Goal: Task Accomplishment & Management: Complete application form

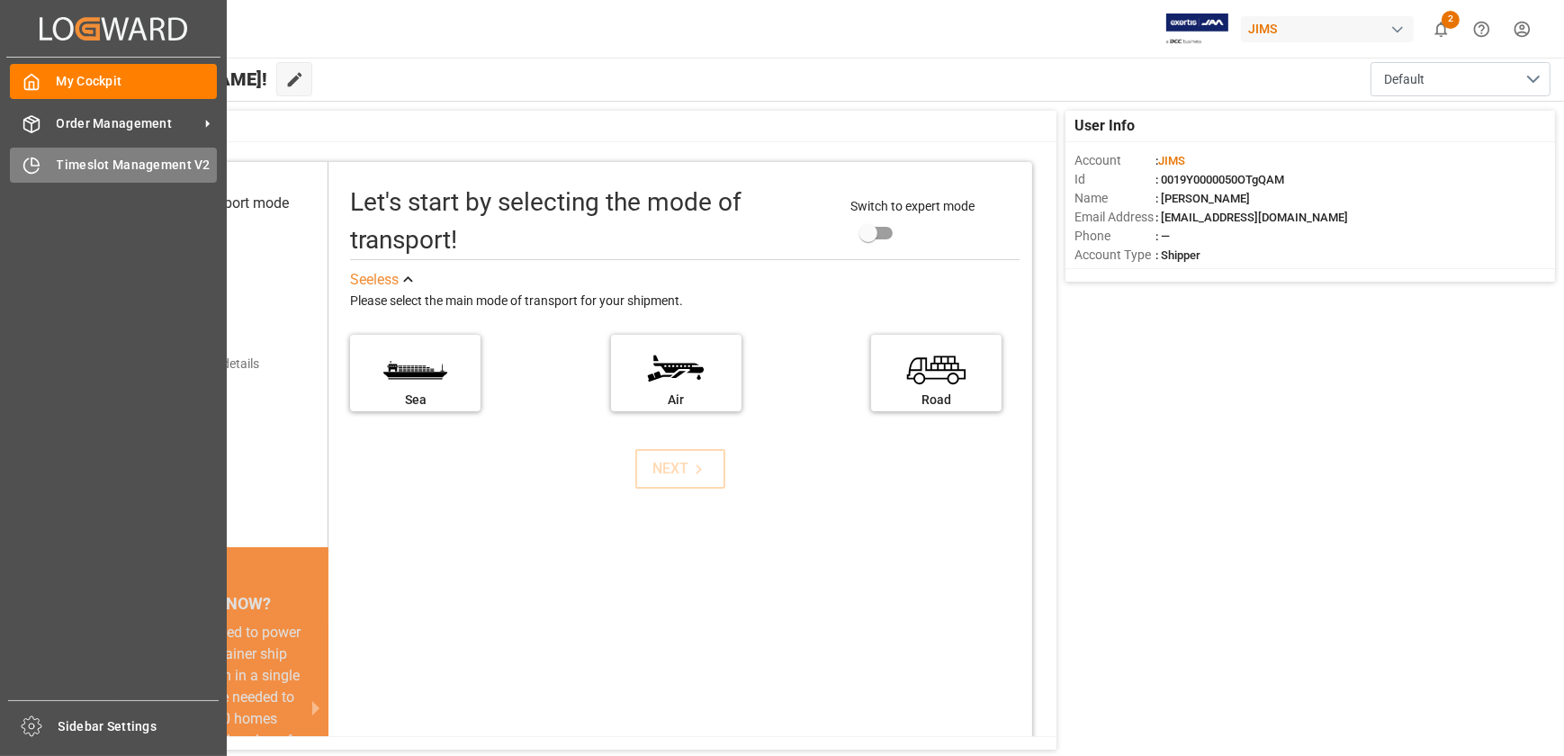
click at [90, 165] on span "Timeslot Management V2" at bounding box center [137, 165] width 161 height 19
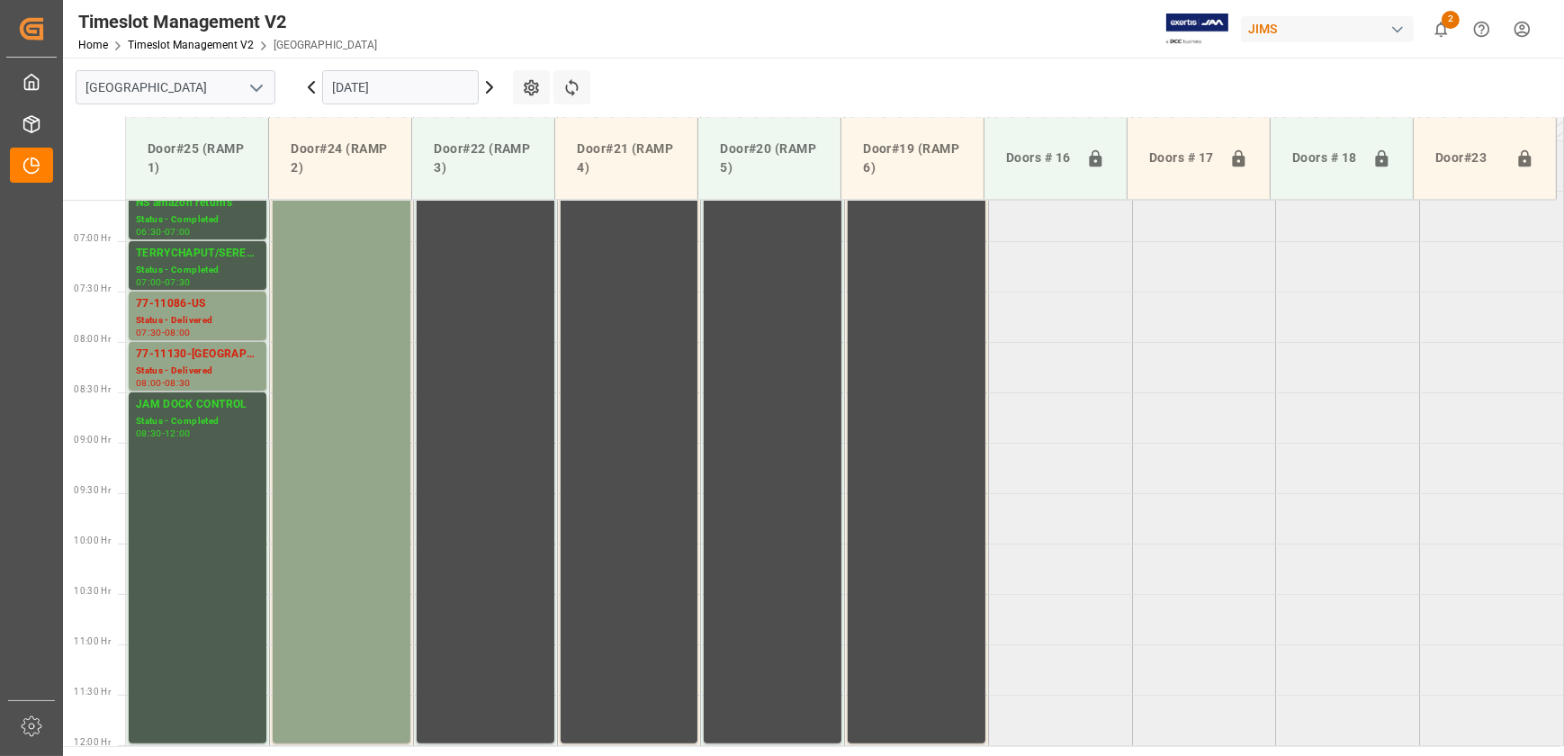
scroll to position [498, 0]
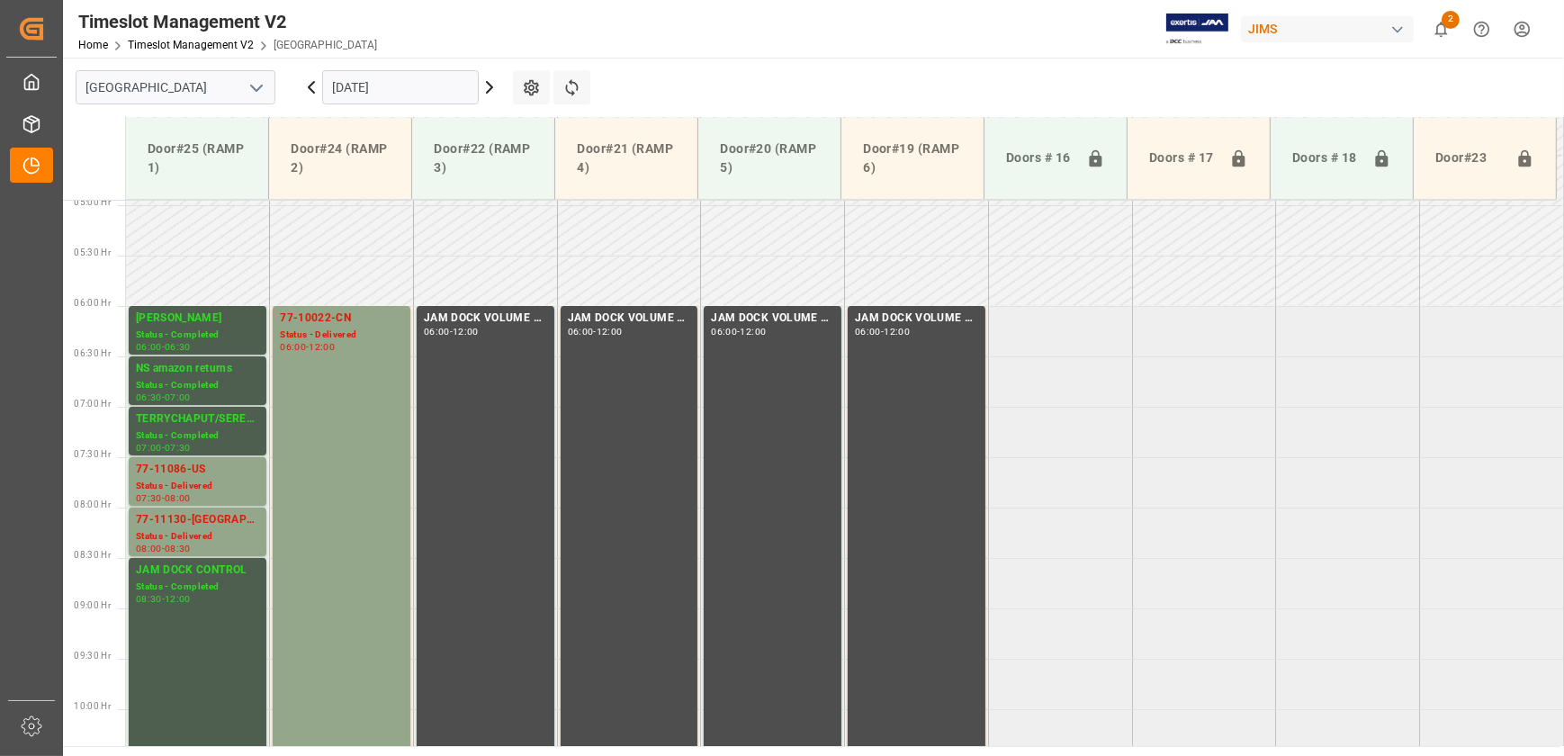
click at [391, 73] on input "[DATE]" at bounding box center [400, 87] width 157 height 34
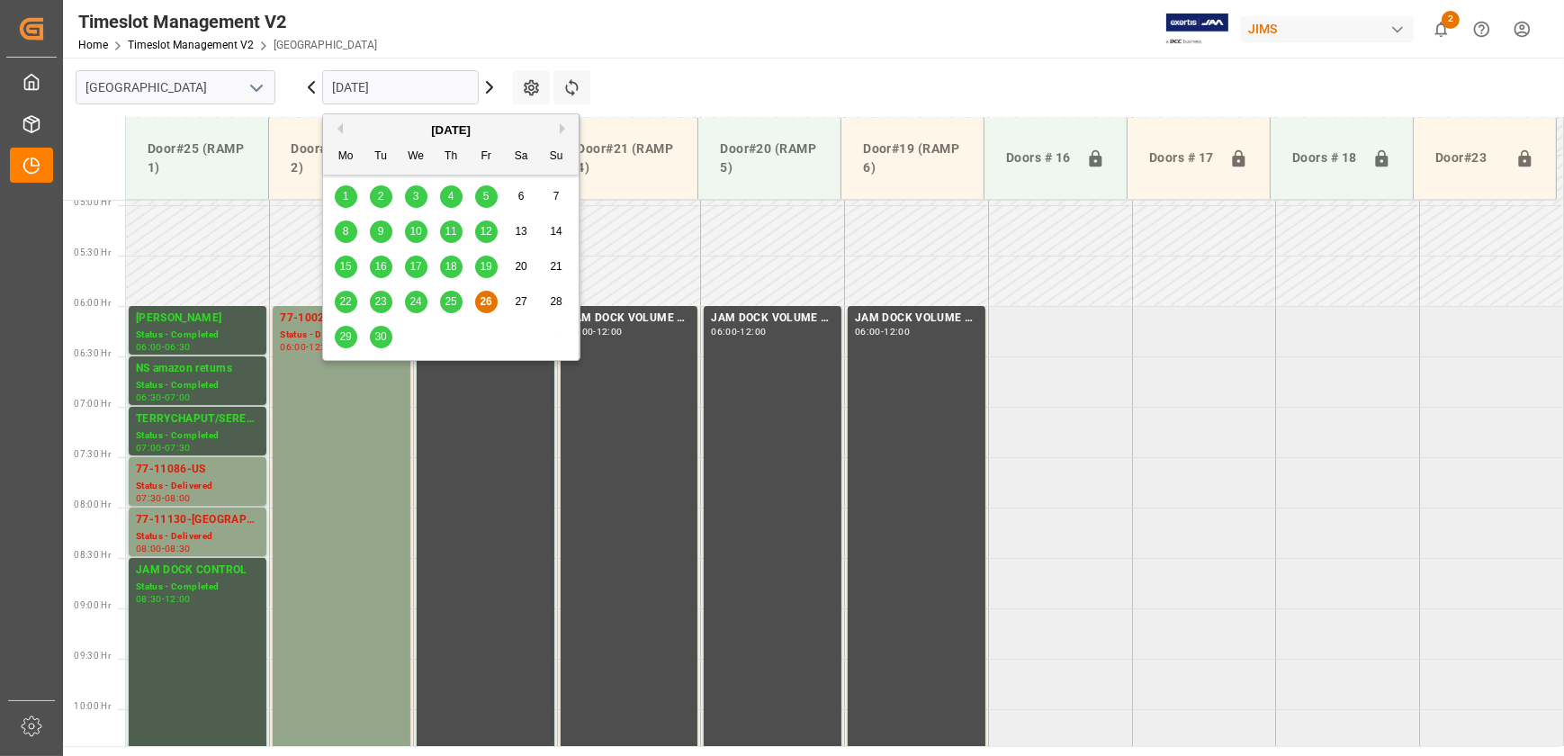
click at [344, 331] on span "29" at bounding box center [345, 336] width 12 height 13
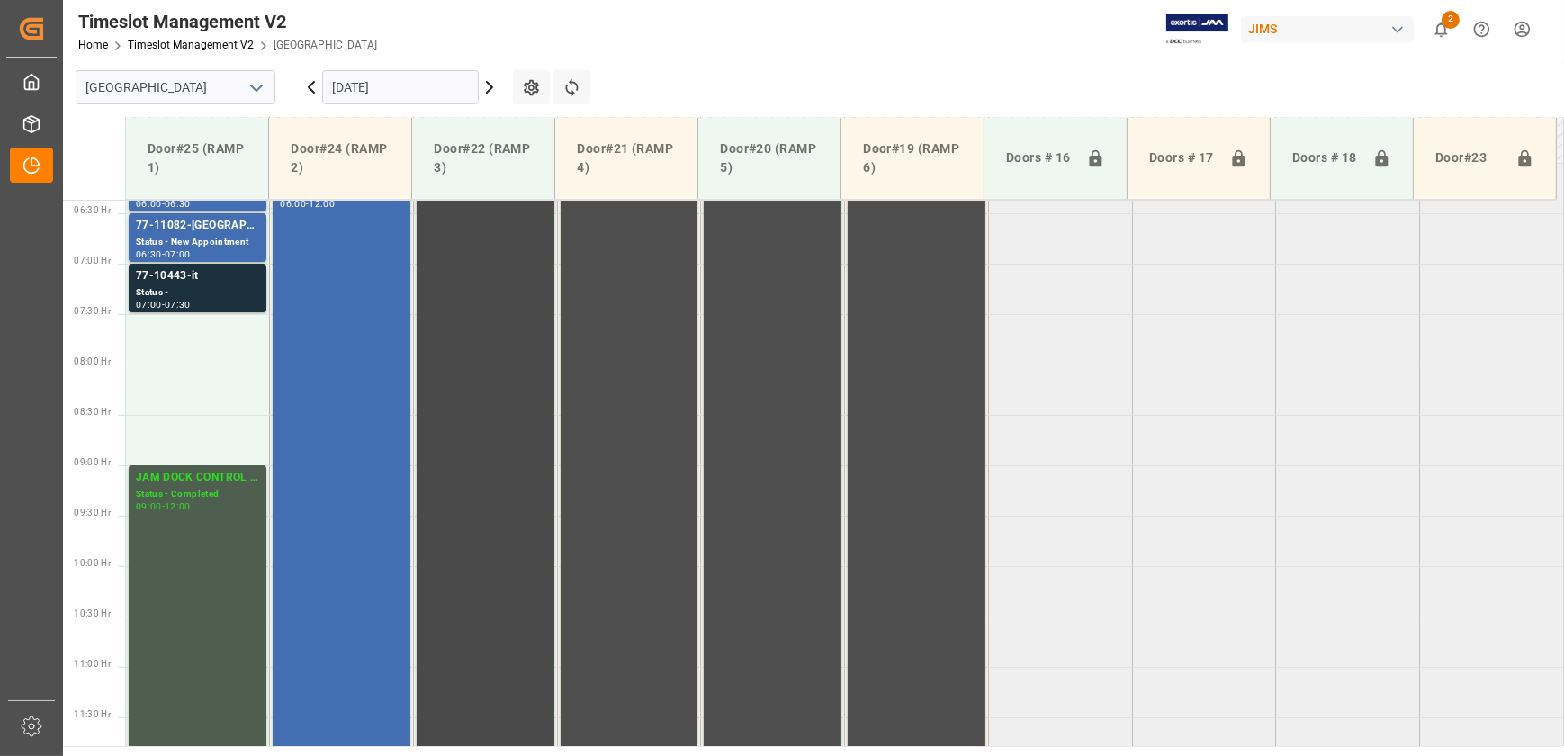
scroll to position [455, 0]
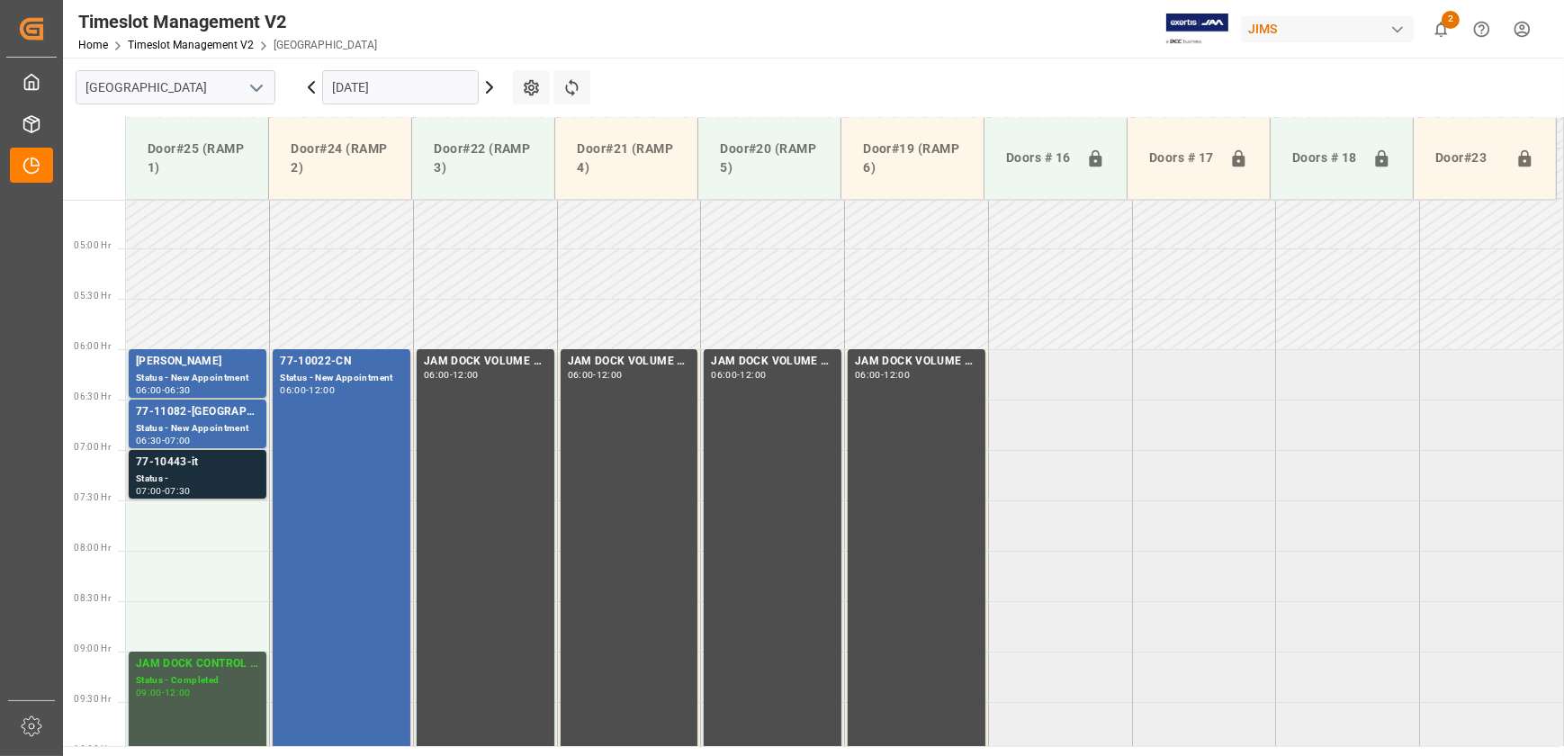
click at [179, 463] on div "77-10443-it" at bounding box center [197, 462] width 123 height 18
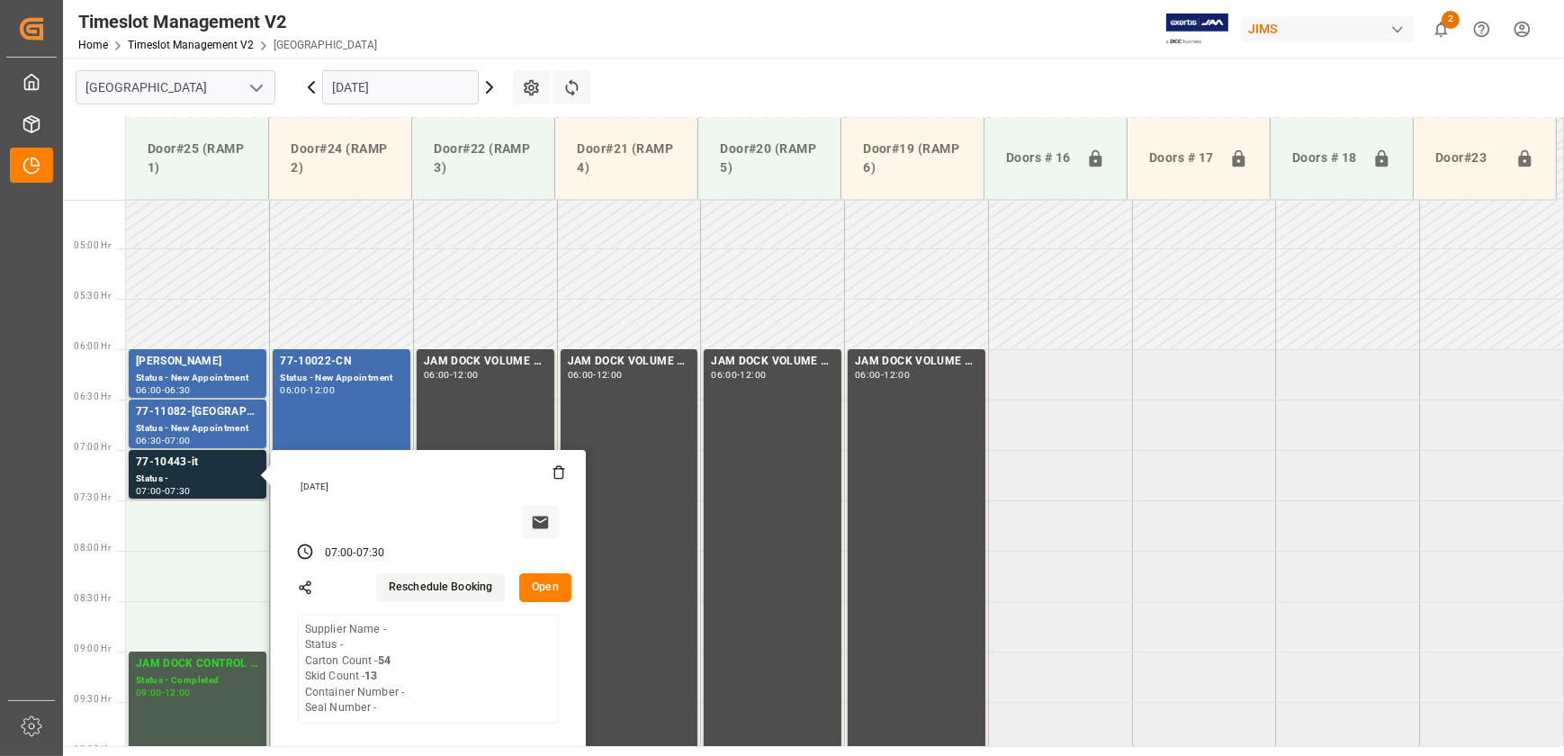
click at [546, 593] on button "Open" at bounding box center [545, 587] width 52 height 29
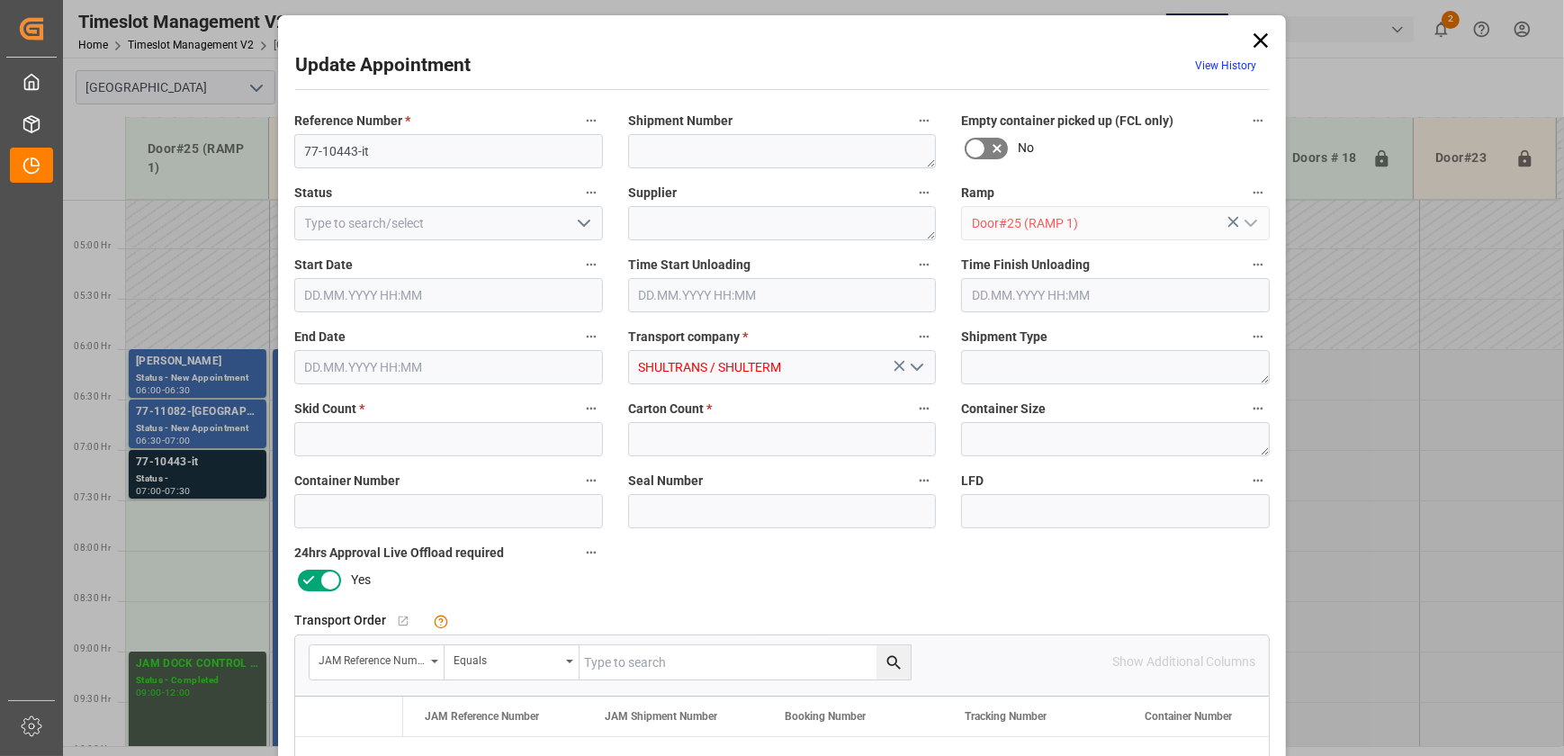
type input "13"
type input "54"
type input "[DATE] 07:00"
type input "[DATE] 07:30"
type input "[DATE] 18:08"
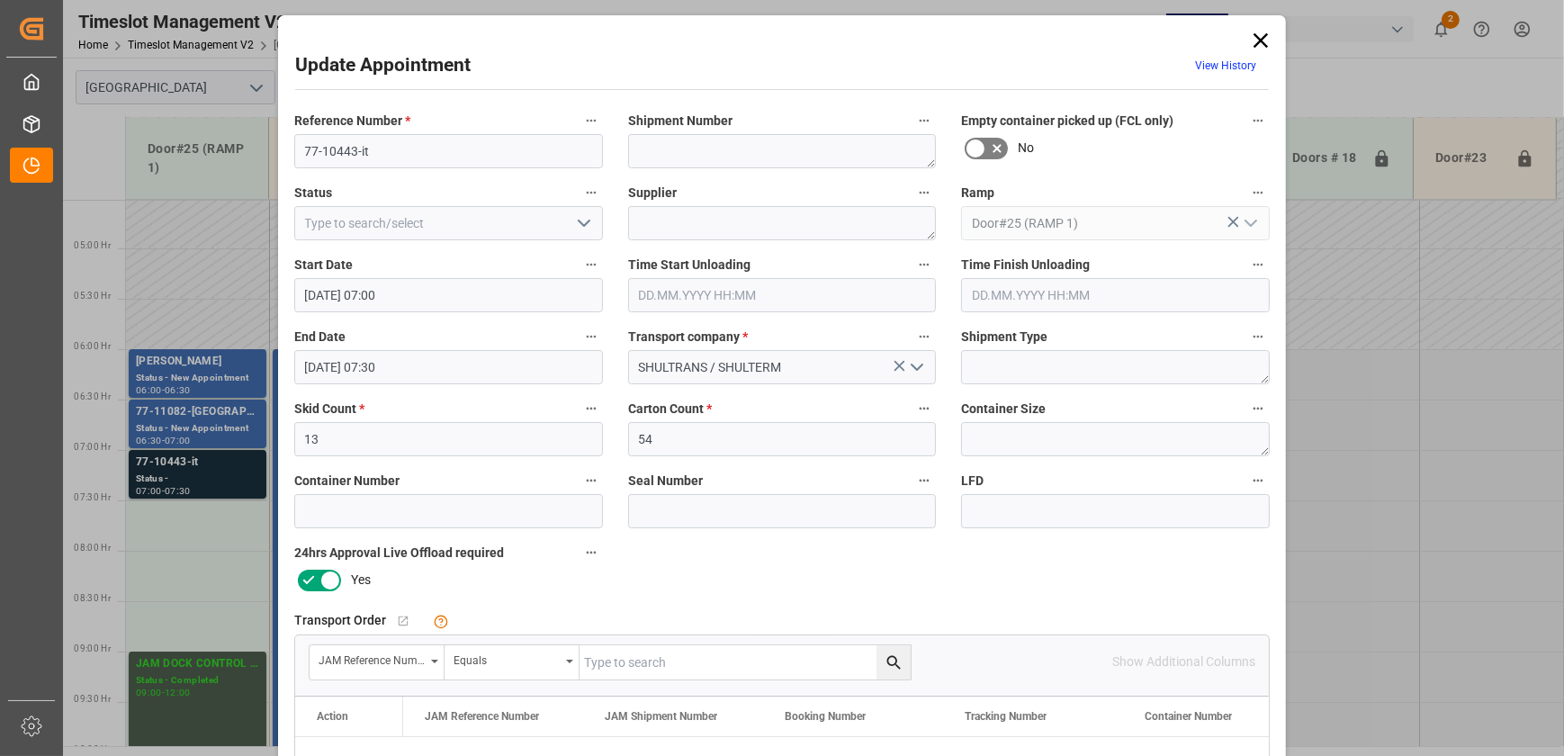
click at [348, 132] on label "Reference Number *" at bounding box center [448, 121] width 309 height 25
click at [579, 132] on button "Reference Number *" at bounding box center [590, 120] width 23 height 23
click at [345, 147] on div at bounding box center [782, 378] width 1564 height 756
click at [345, 147] on div "Audits" at bounding box center [782, 378] width 1564 height 756
click at [345, 147] on input "77-10443-it" at bounding box center [448, 151] width 309 height 34
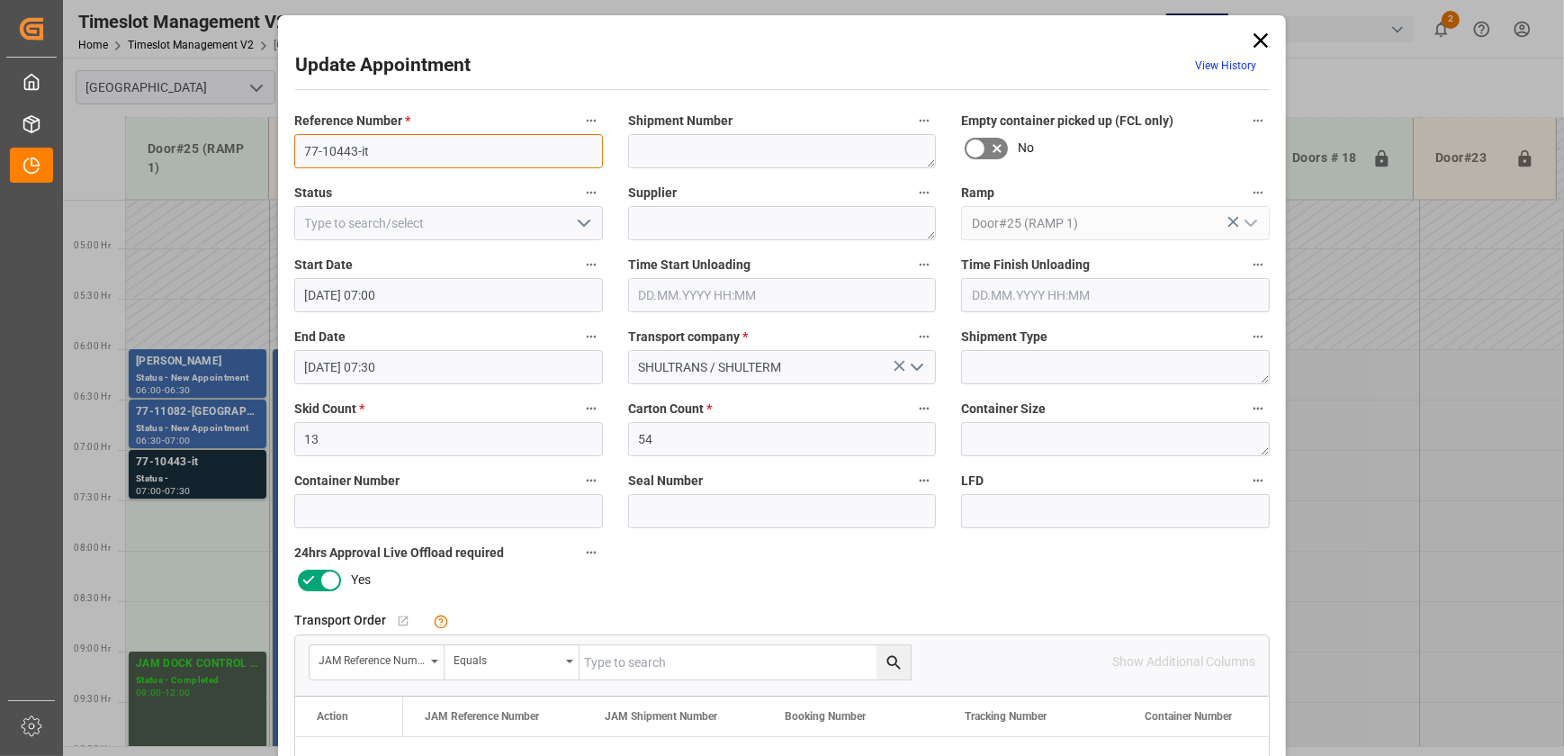
click at [345, 147] on input "77-10443-it" at bounding box center [448, 151] width 309 height 34
drag, startPoint x: 1260, startPoint y: 40, endPoint x: 861, endPoint y: 199, distance: 428.9
click at [1260, 40] on icon at bounding box center [1260, 40] width 14 height 14
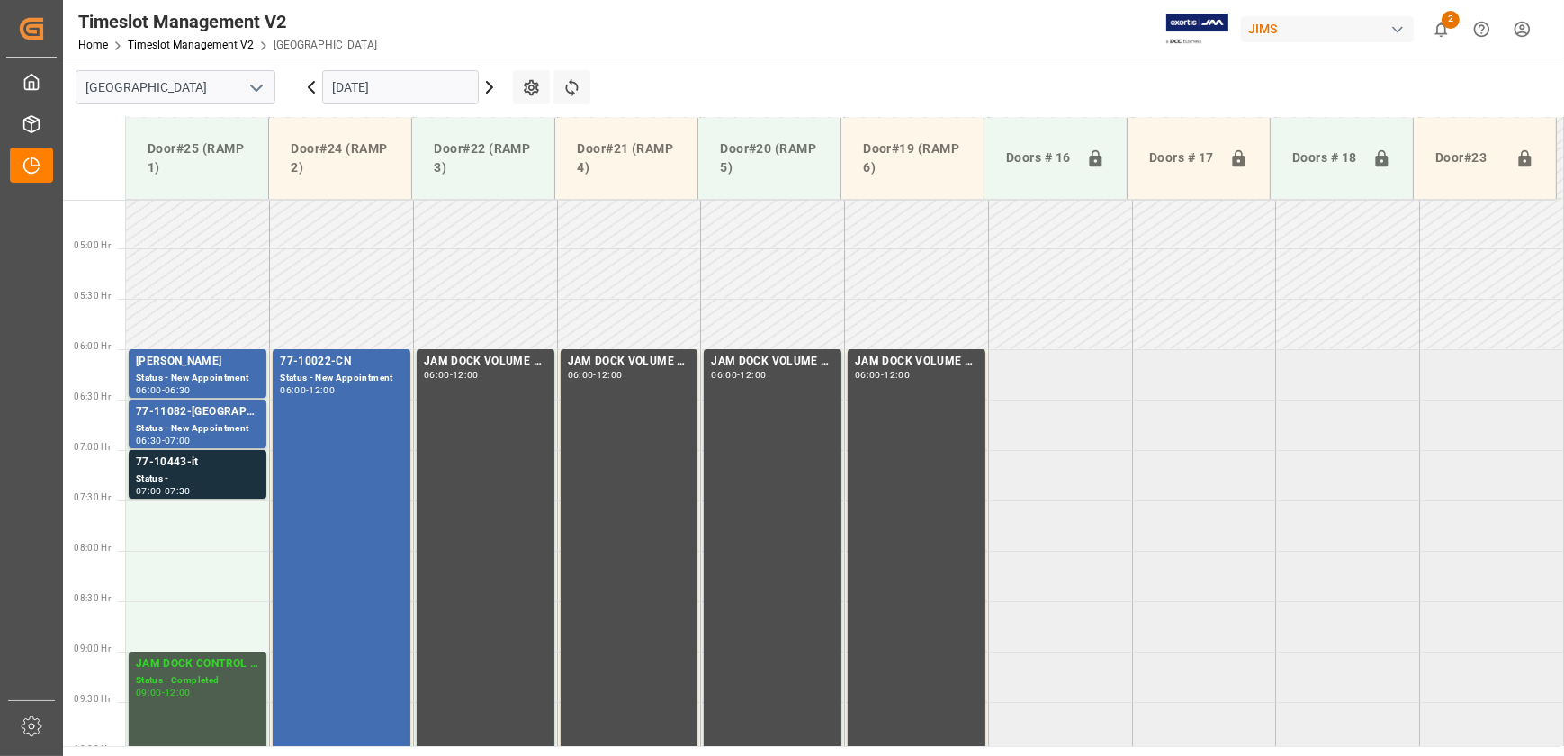
click at [486, 84] on icon at bounding box center [490, 87] width 22 height 22
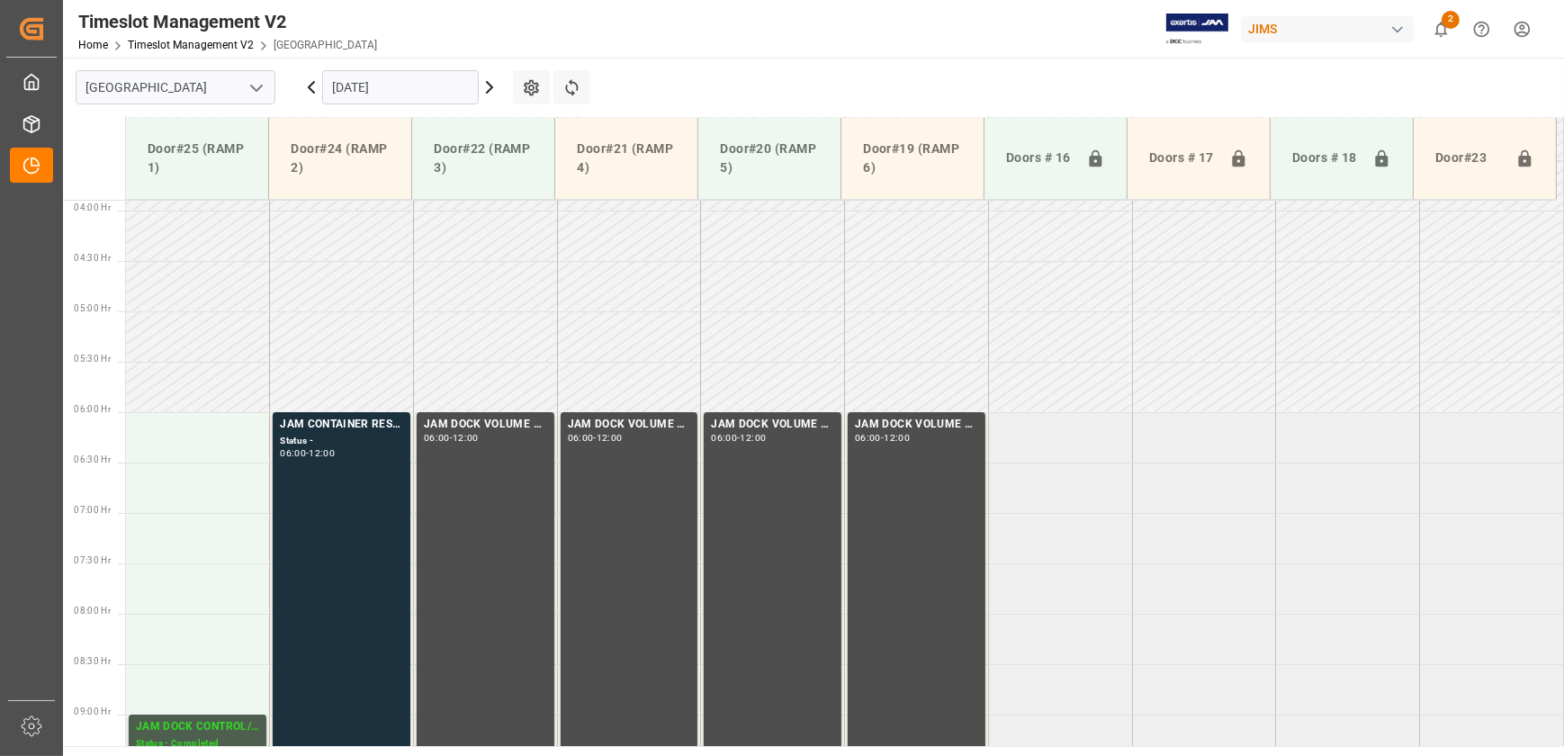
scroll to position [537, 0]
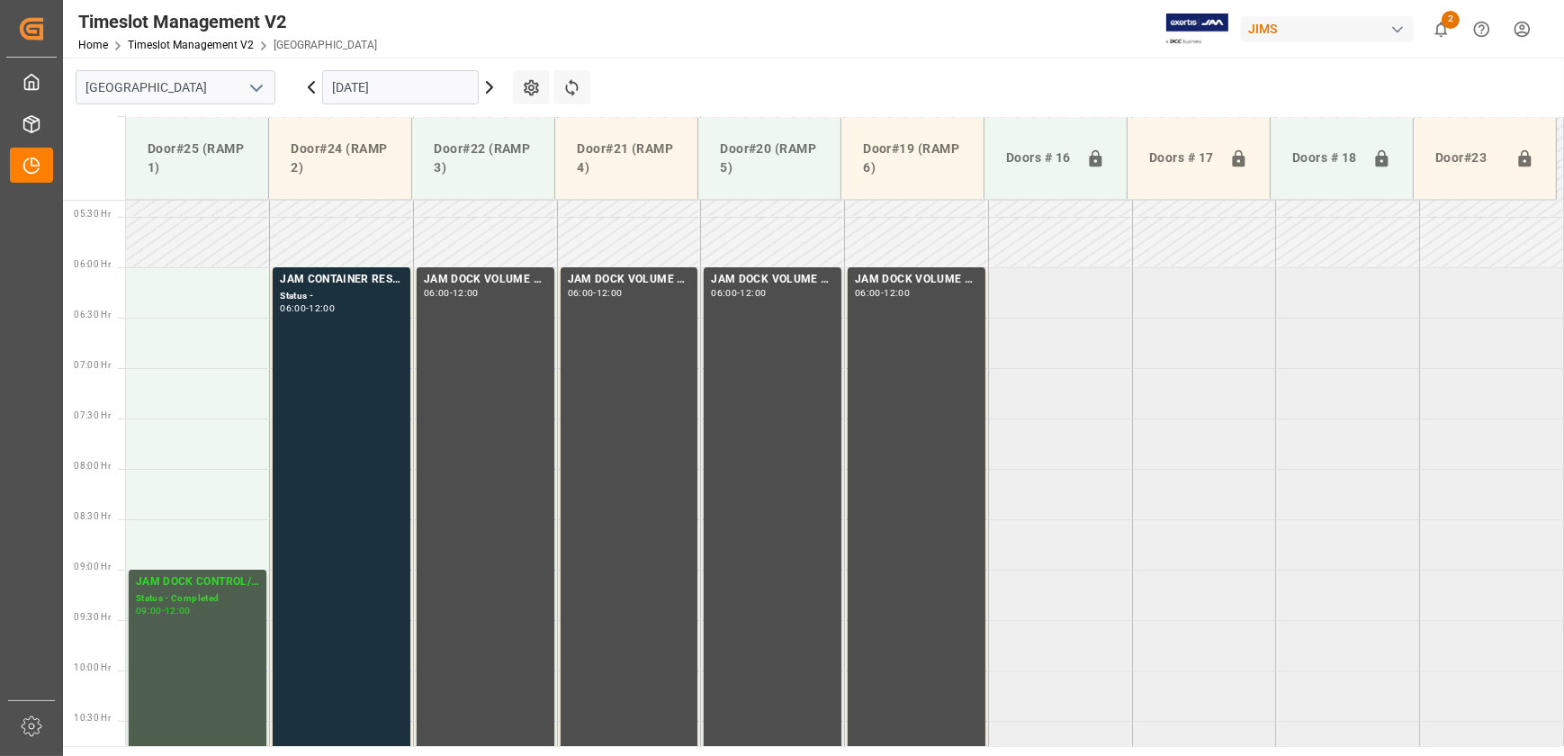
click at [311, 90] on icon at bounding box center [311, 87] width 5 height 11
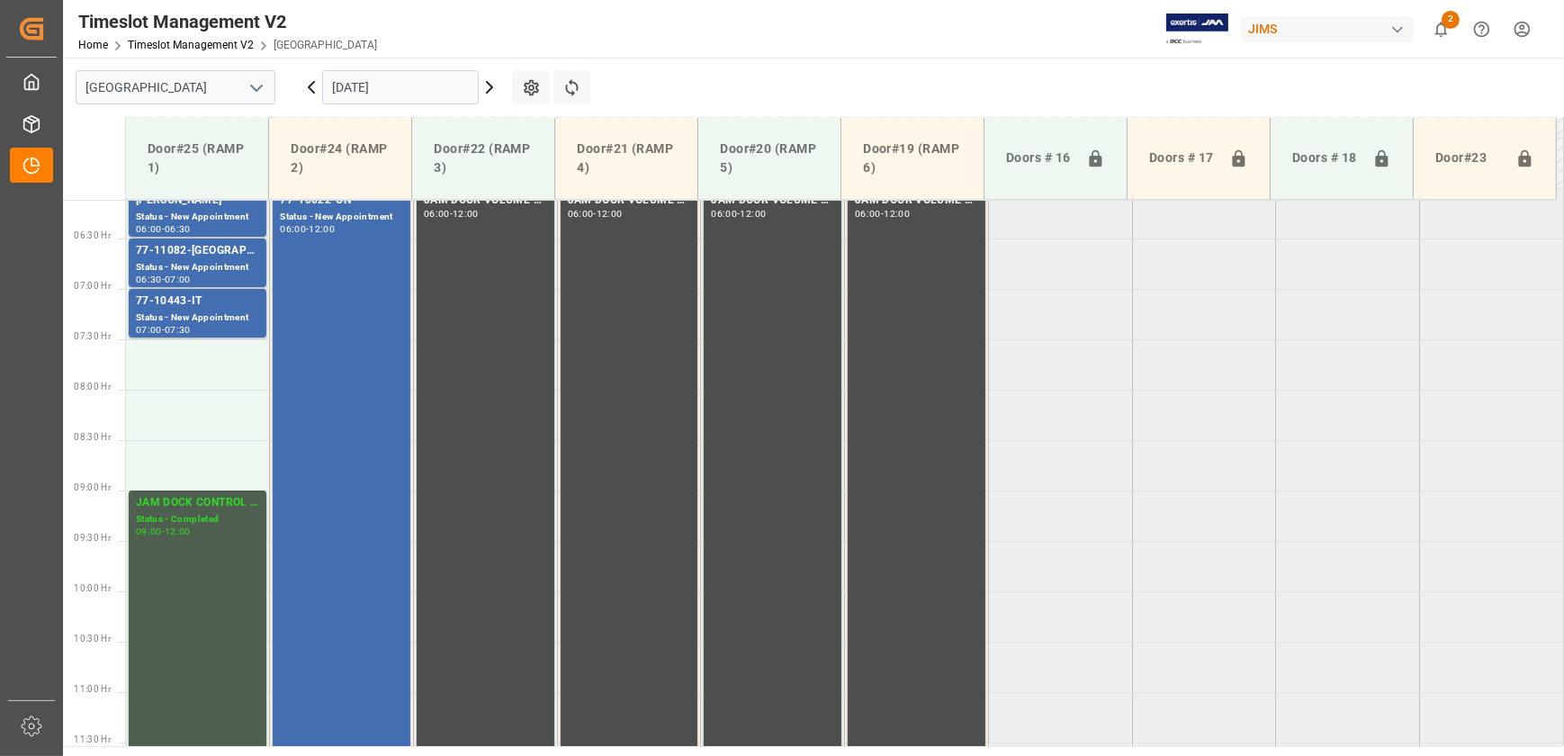
scroll to position [518, 0]
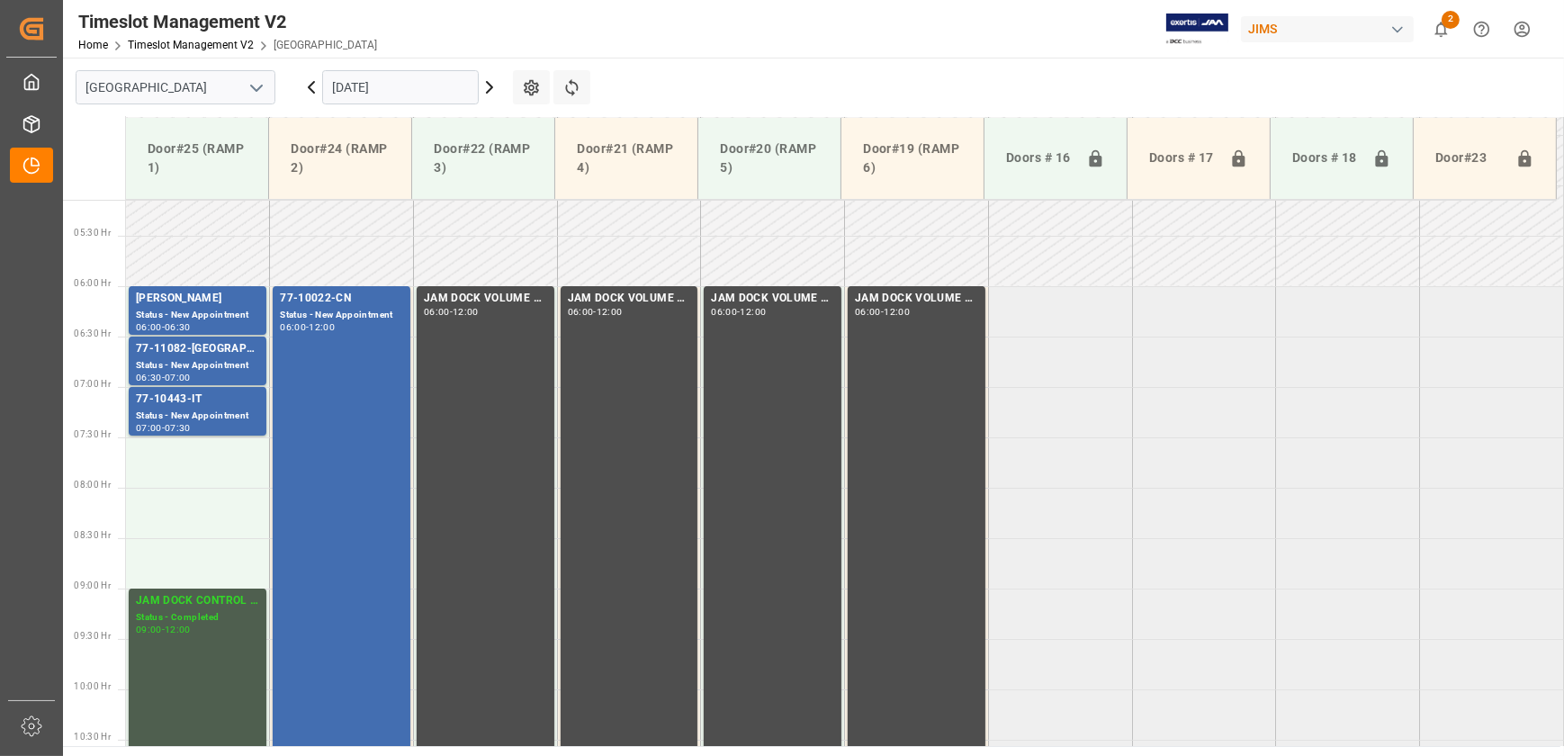
click at [399, 81] on input "[DATE]" at bounding box center [400, 87] width 157 height 34
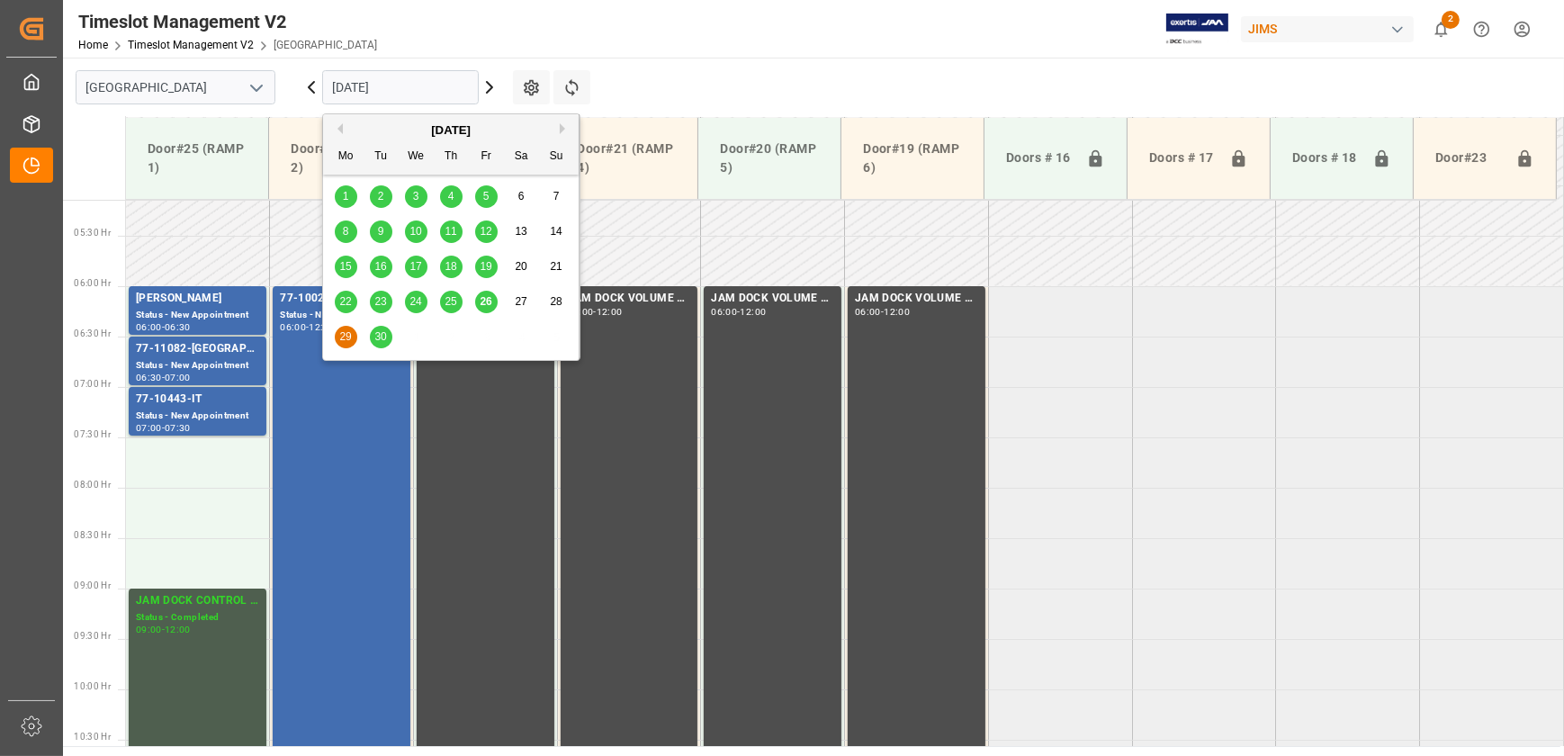
click at [382, 334] on span "30" at bounding box center [380, 336] width 12 height 13
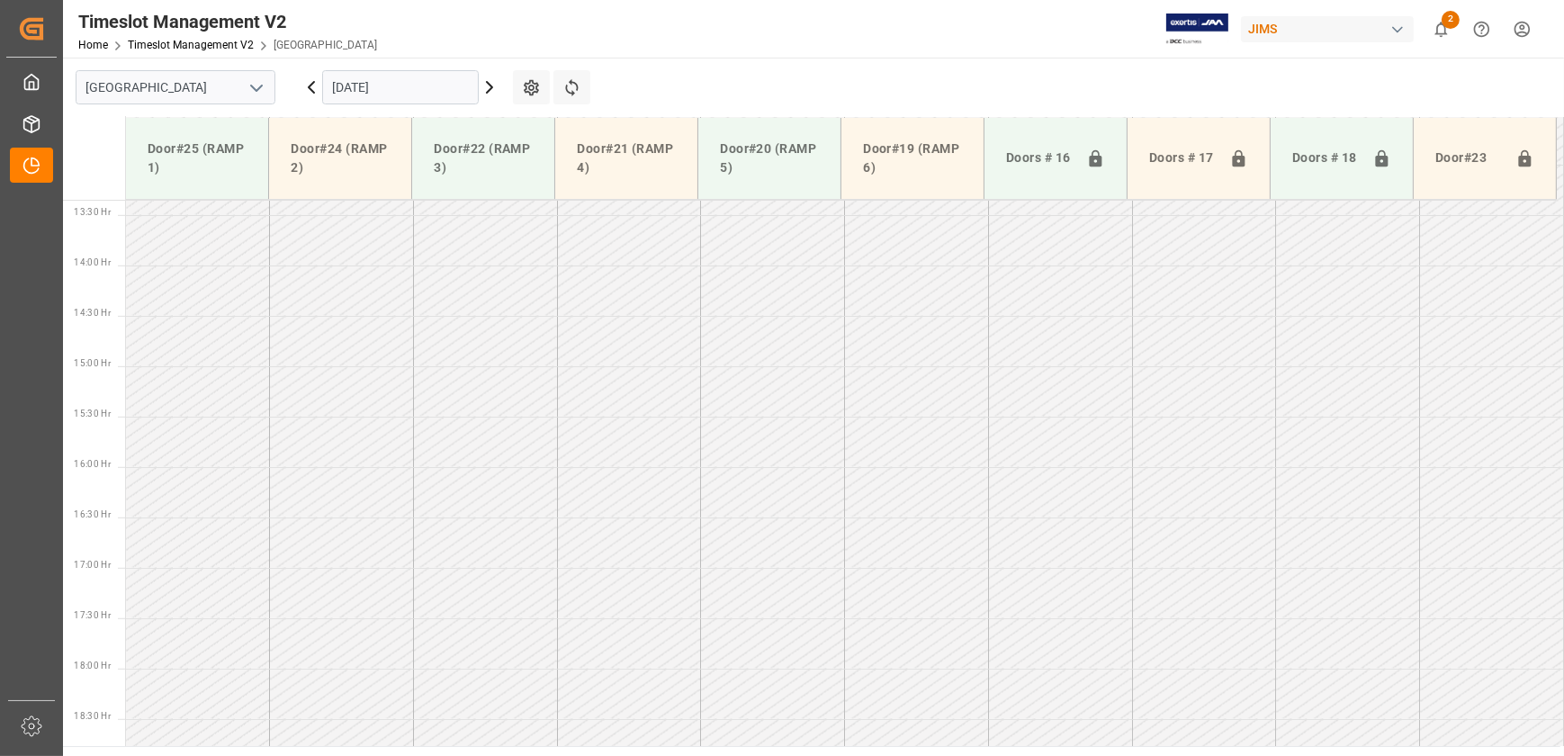
scroll to position [927, 0]
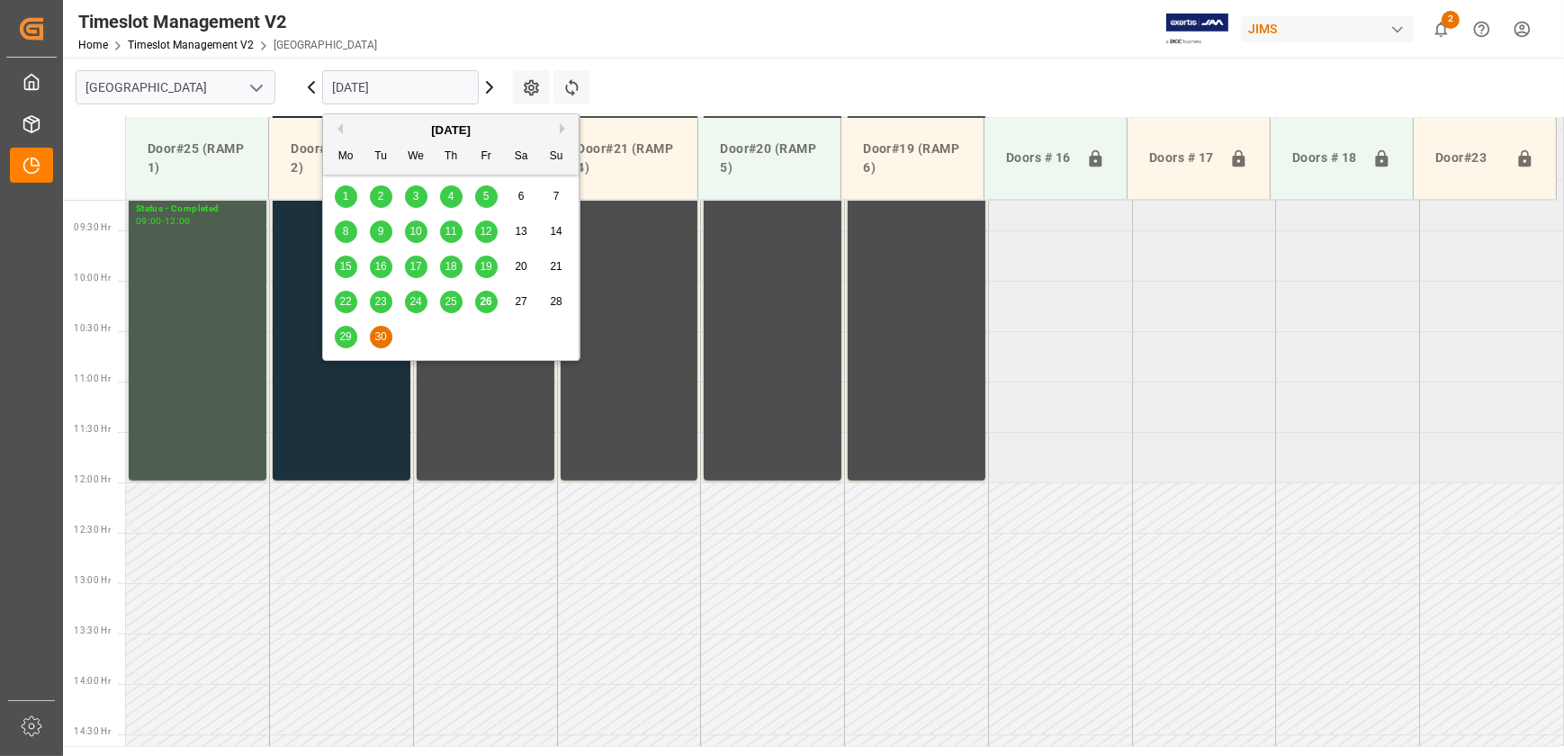
click at [408, 81] on input "[DATE]" at bounding box center [400, 87] width 157 height 34
click at [566, 127] on button "Next Month" at bounding box center [565, 128] width 11 height 11
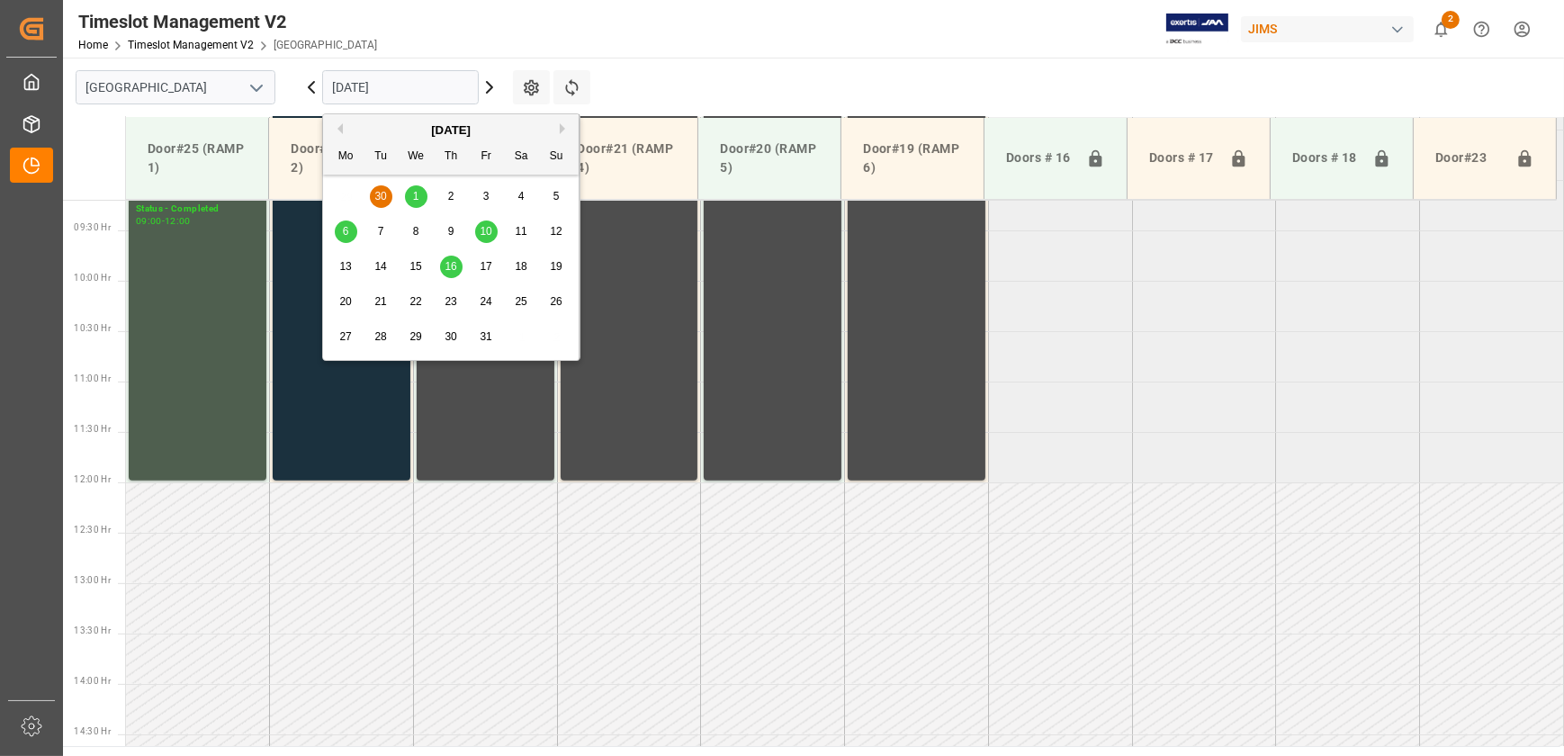
click at [381, 189] on div "29 30 1 2 3 4 5" at bounding box center [451, 196] width 246 height 35
click at [414, 191] on span "1" at bounding box center [416, 196] width 6 height 13
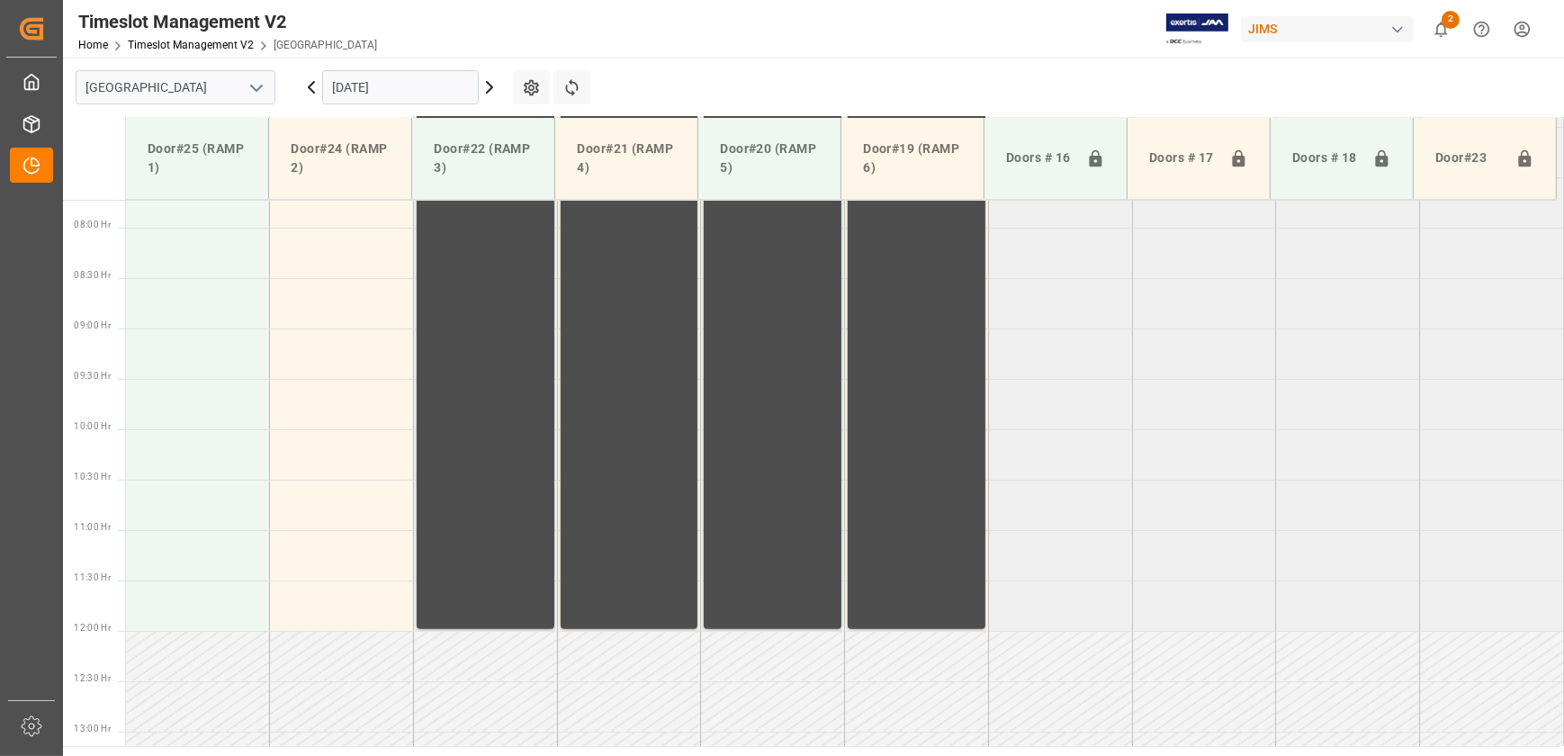
scroll to position [369, 0]
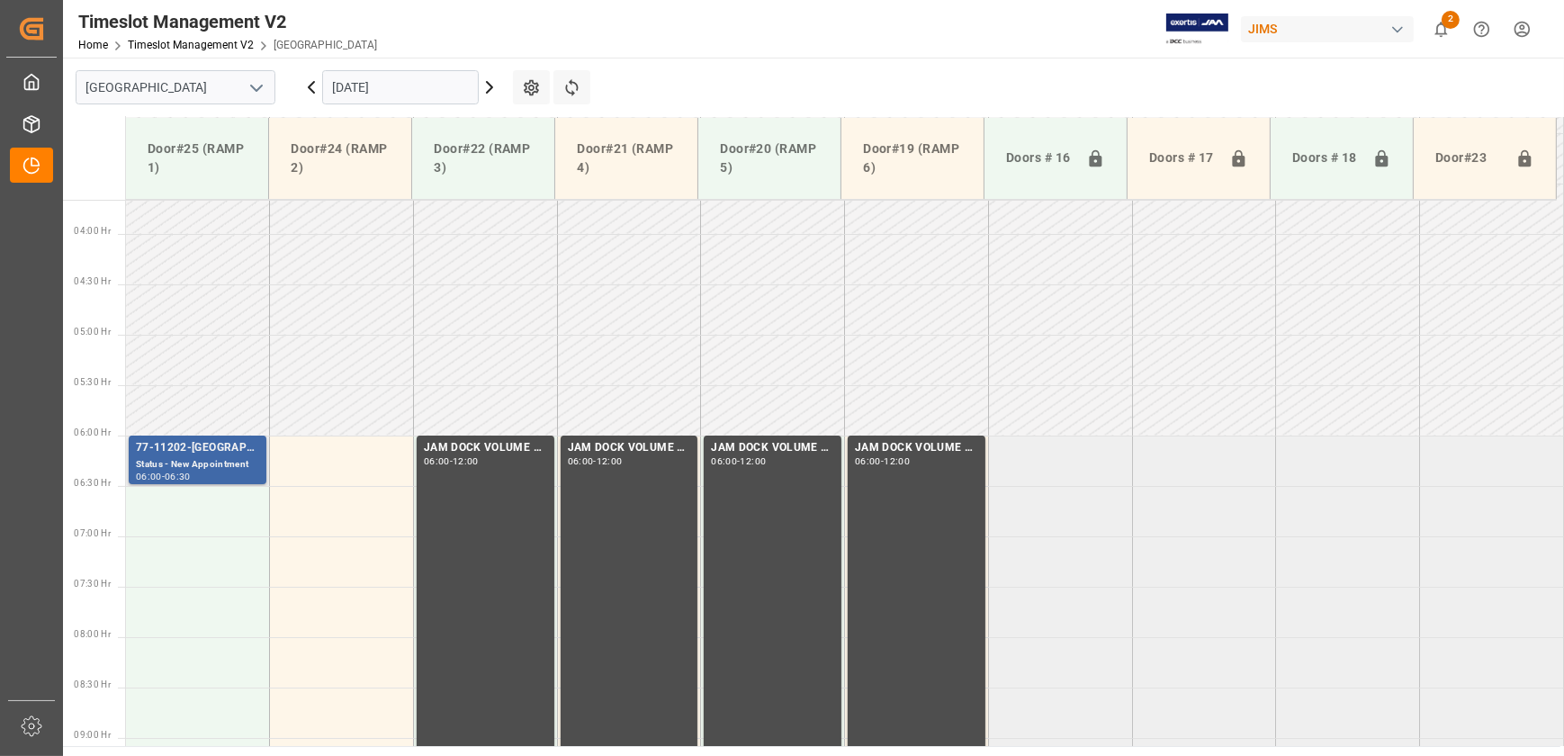
click at [209, 450] on div "77-11202-[GEOGRAPHIC_DATA]" at bounding box center [197, 448] width 123 height 18
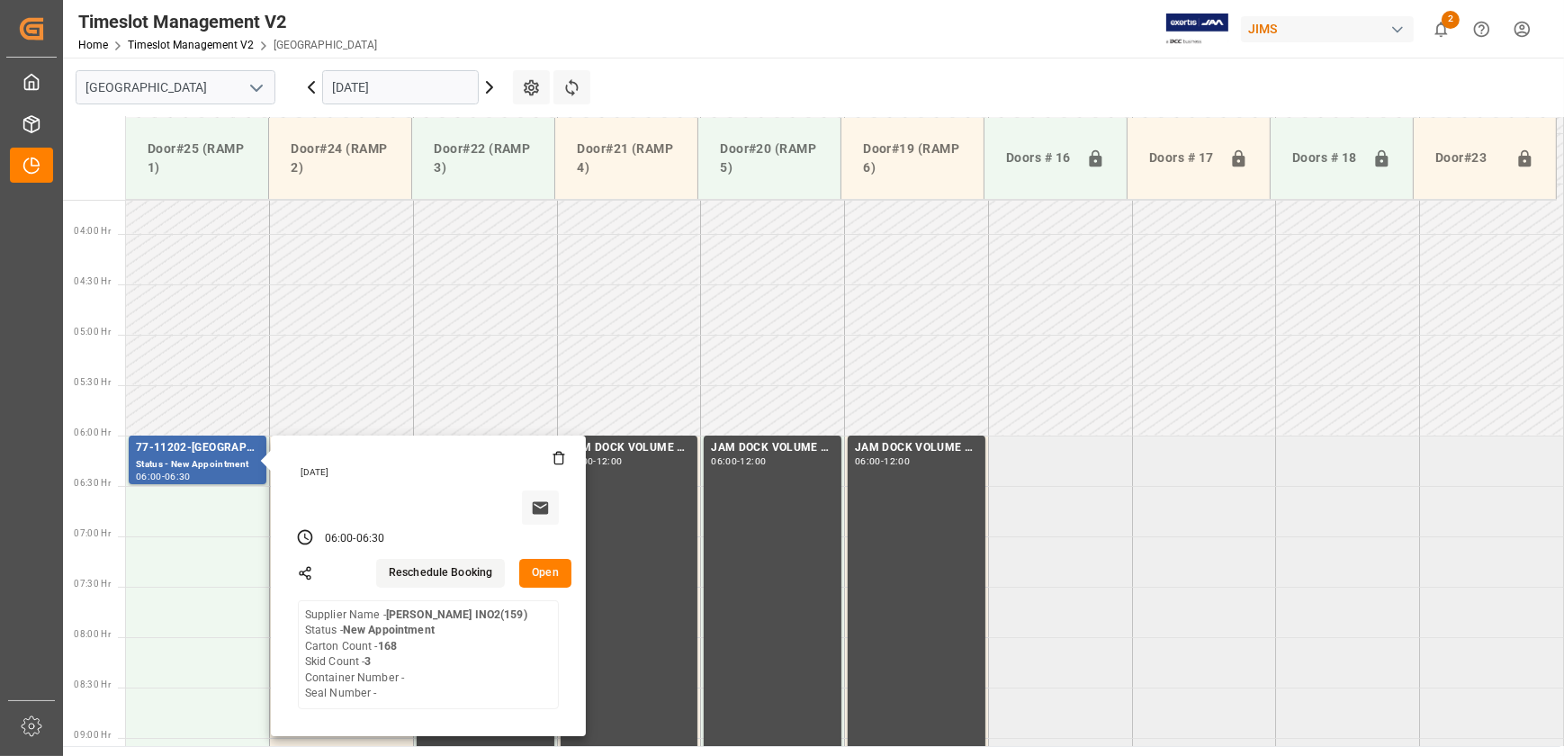
click at [486, 84] on icon at bounding box center [490, 87] width 22 height 22
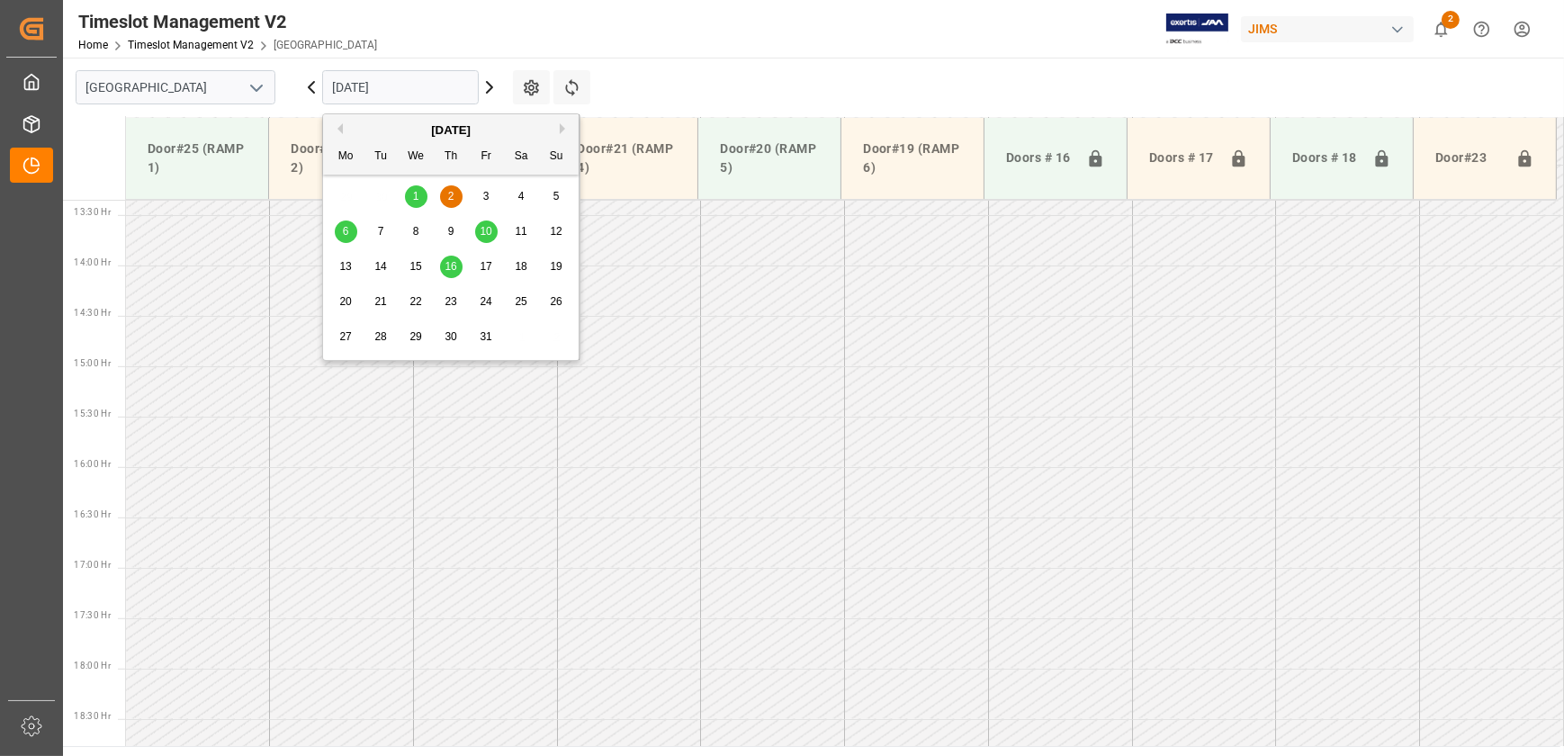
scroll to position [1418, 0]
click at [344, 85] on input "[DATE]" at bounding box center [400, 87] width 157 height 34
click at [346, 235] on span "6" at bounding box center [346, 231] width 6 height 13
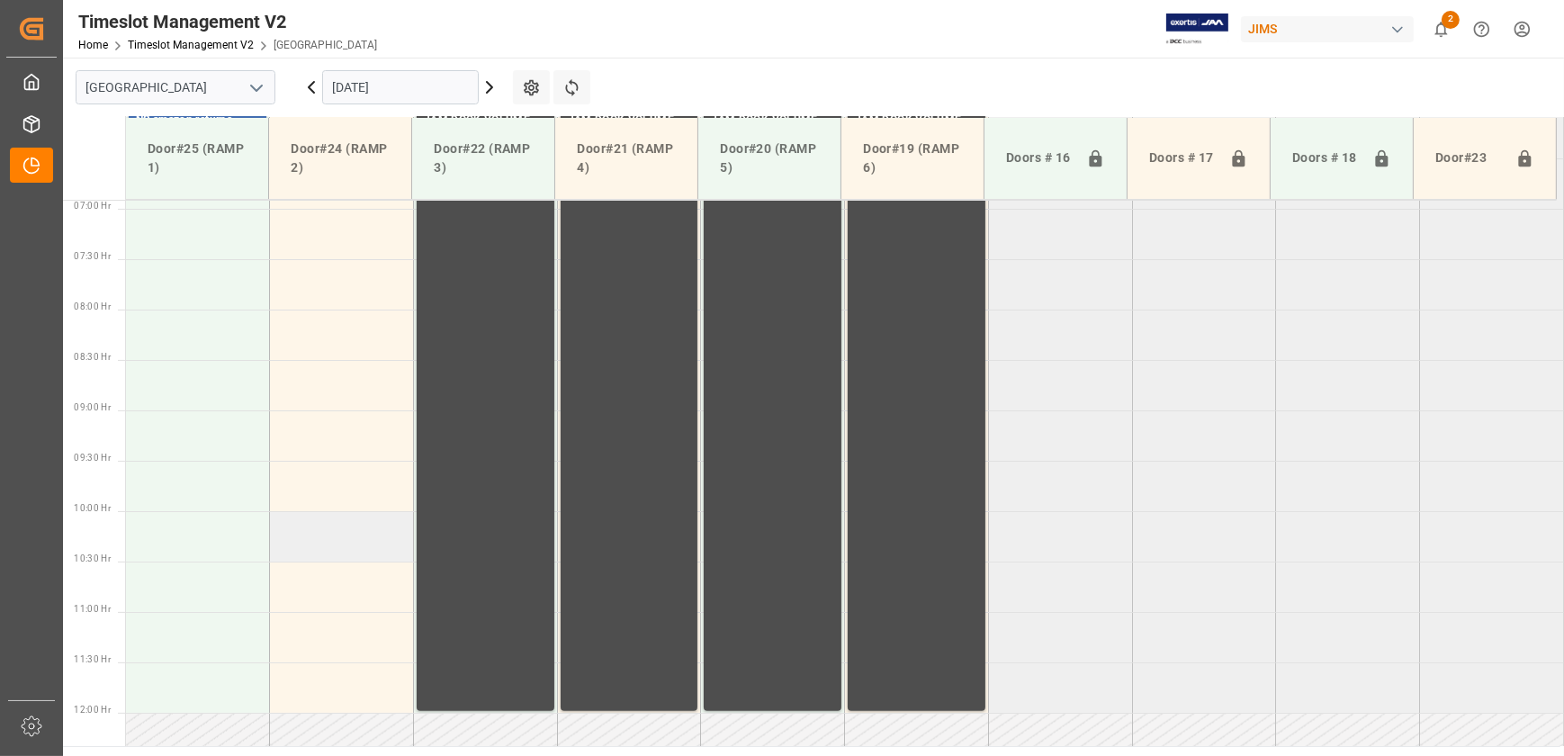
scroll to position [206, 0]
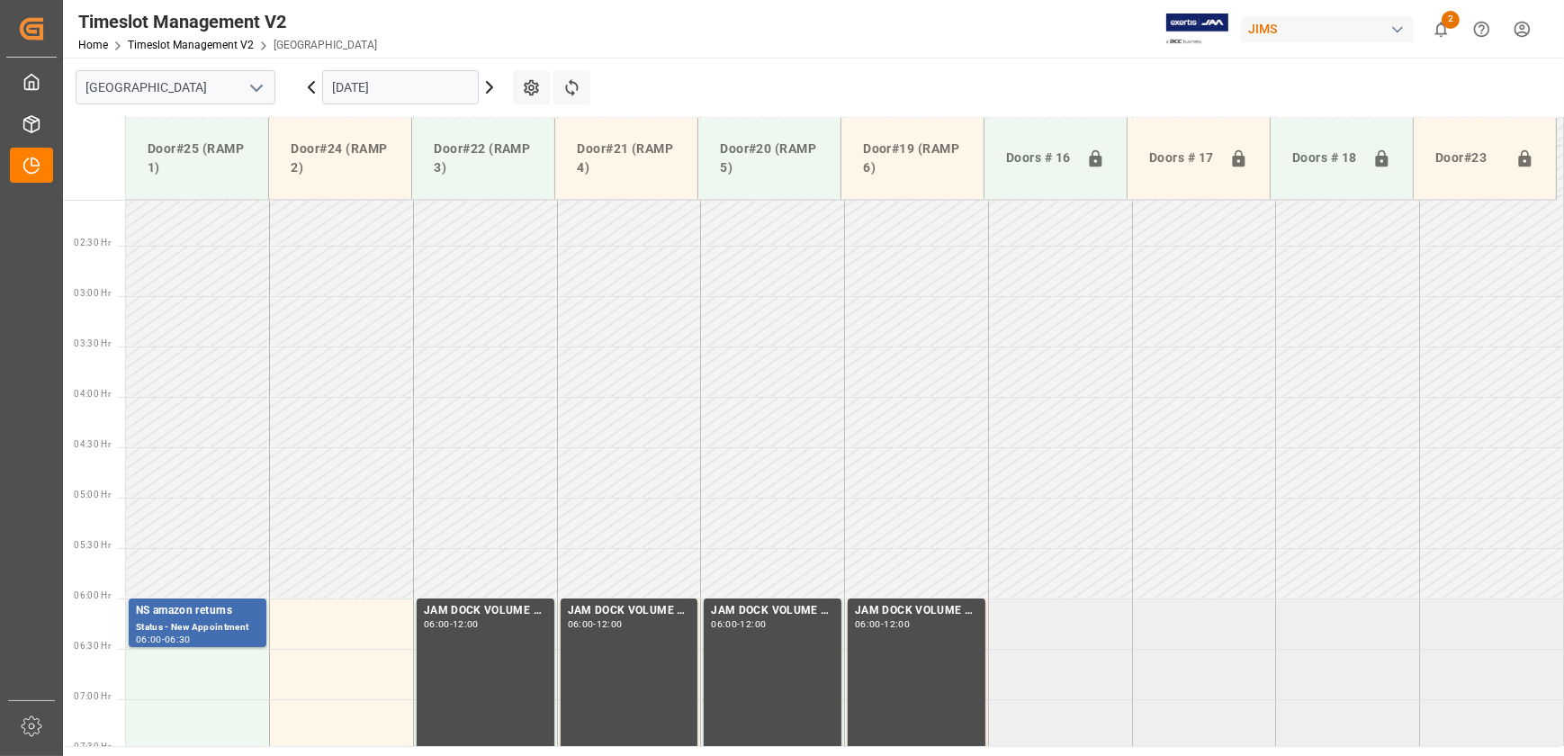
click at [423, 77] on input "[DATE]" at bounding box center [400, 87] width 157 height 34
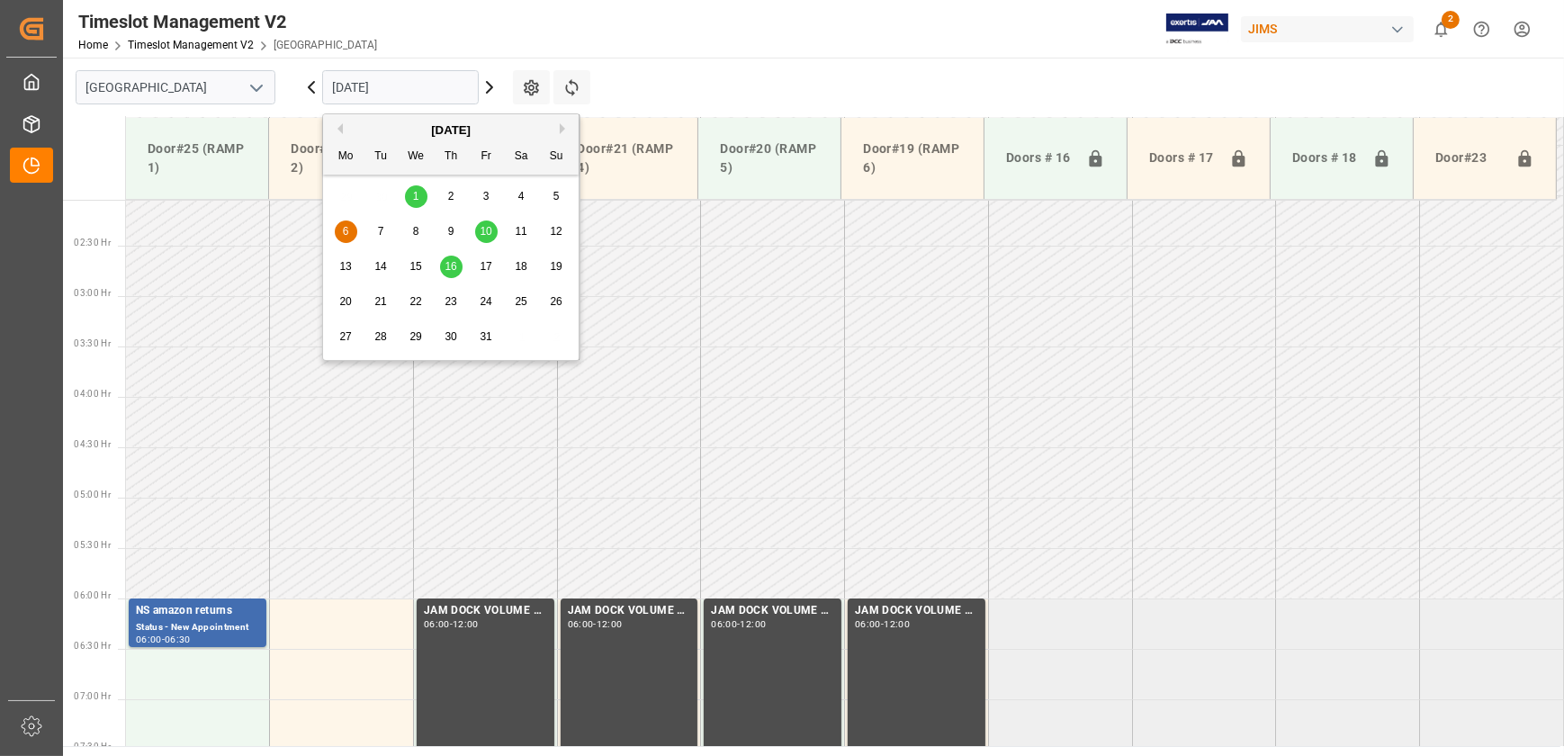
click at [336, 131] on button "Previous Month" at bounding box center [337, 128] width 11 height 11
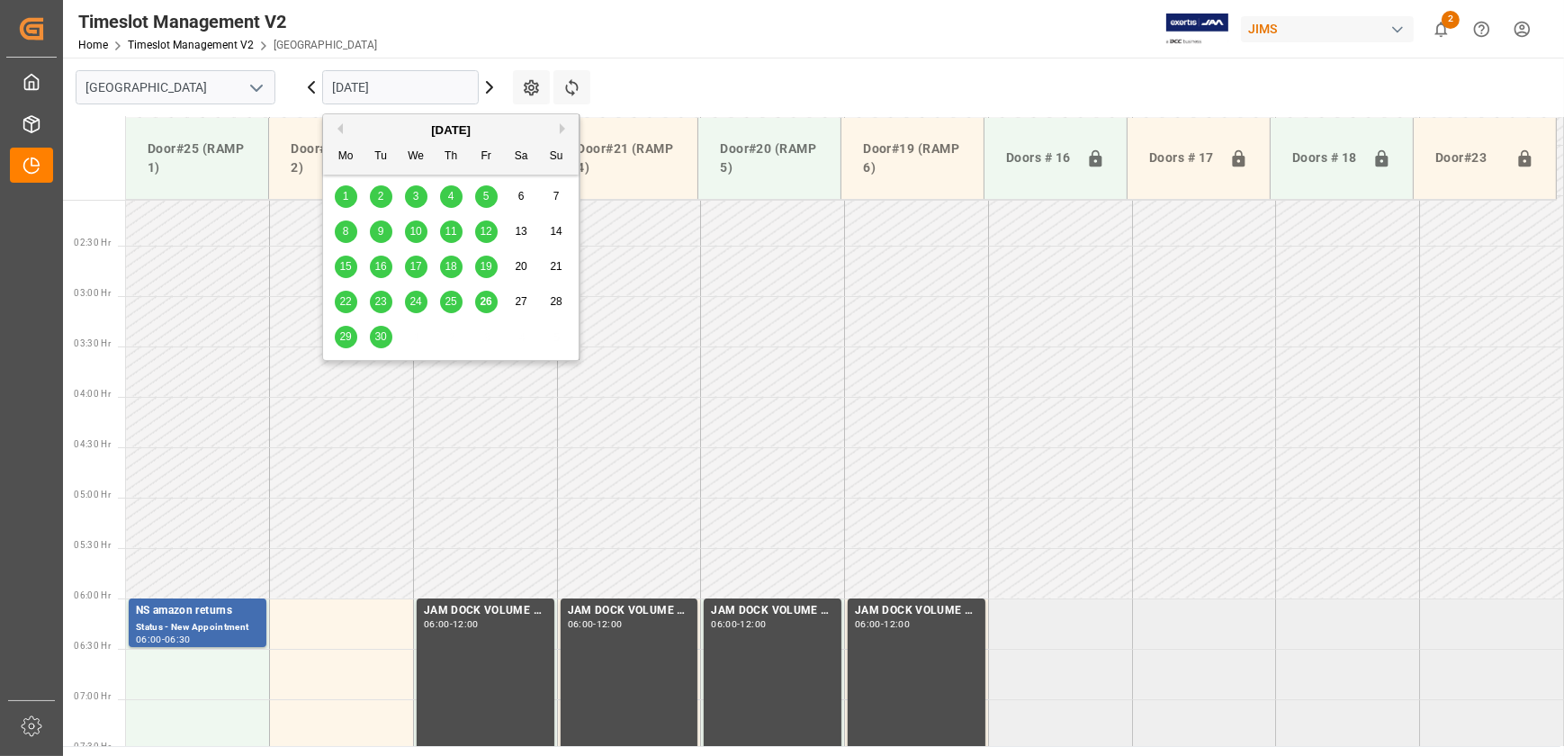
click at [348, 334] on span "29" at bounding box center [345, 336] width 12 height 13
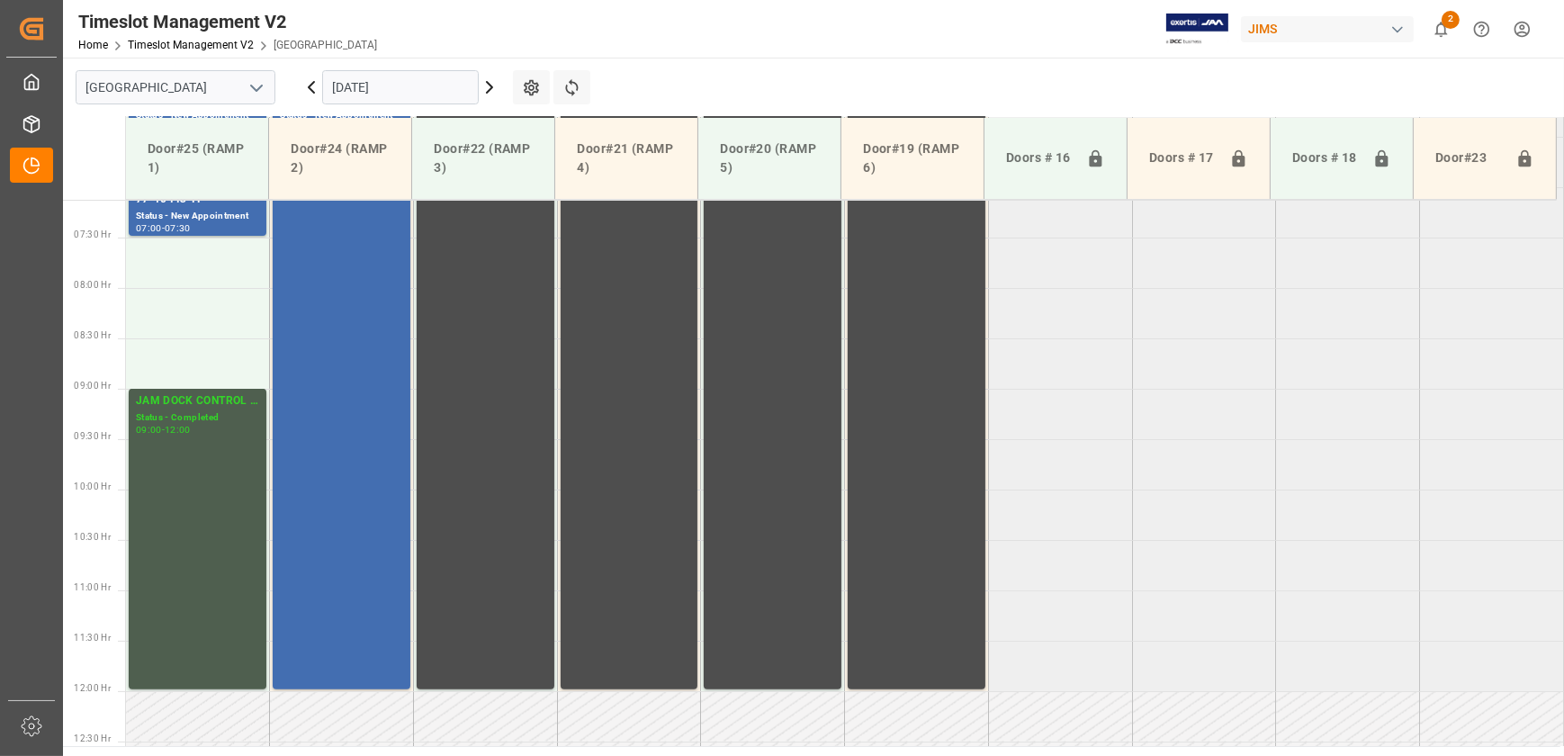
scroll to position [518, 0]
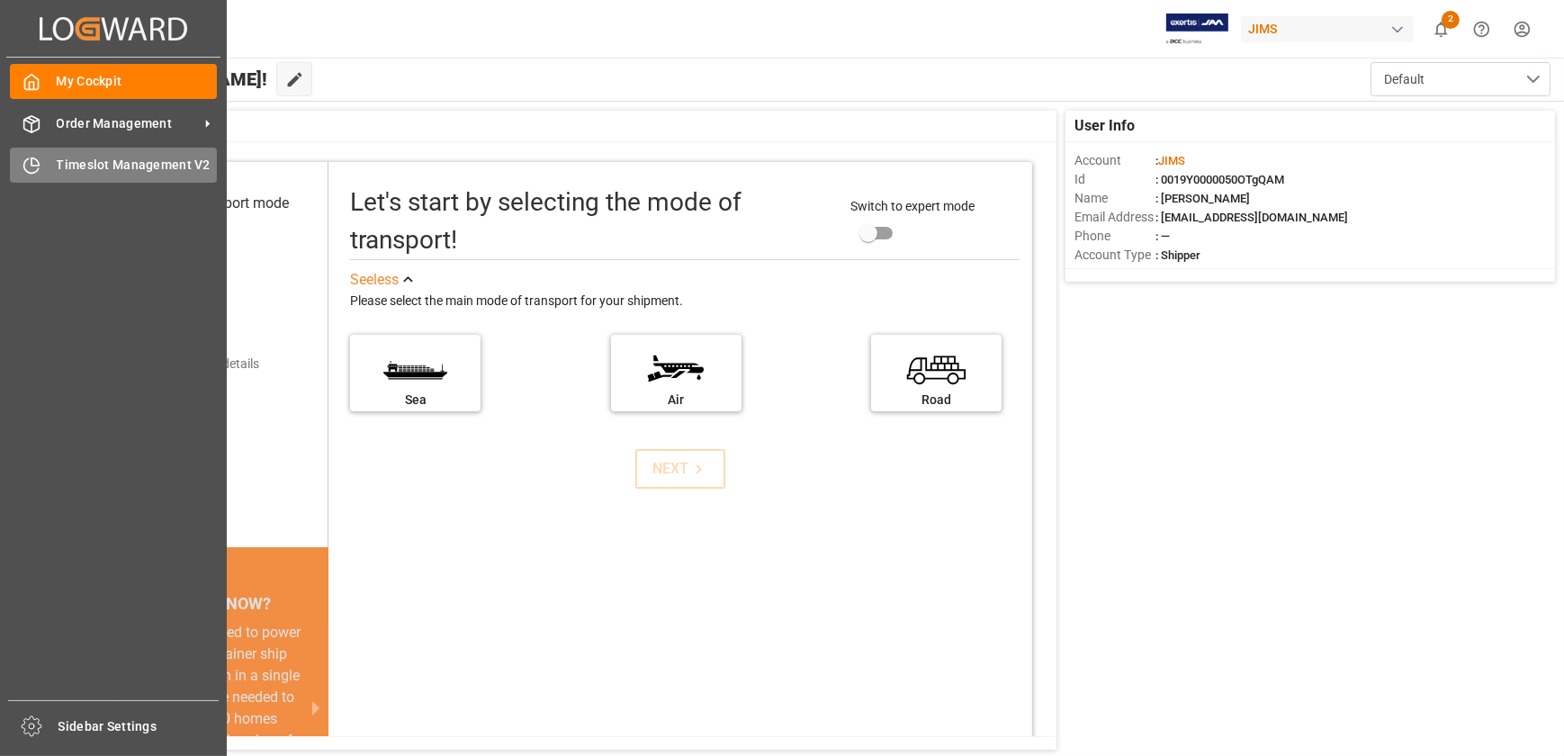
click at [59, 166] on span "Timeslot Management V2" at bounding box center [137, 165] width 161 height 19
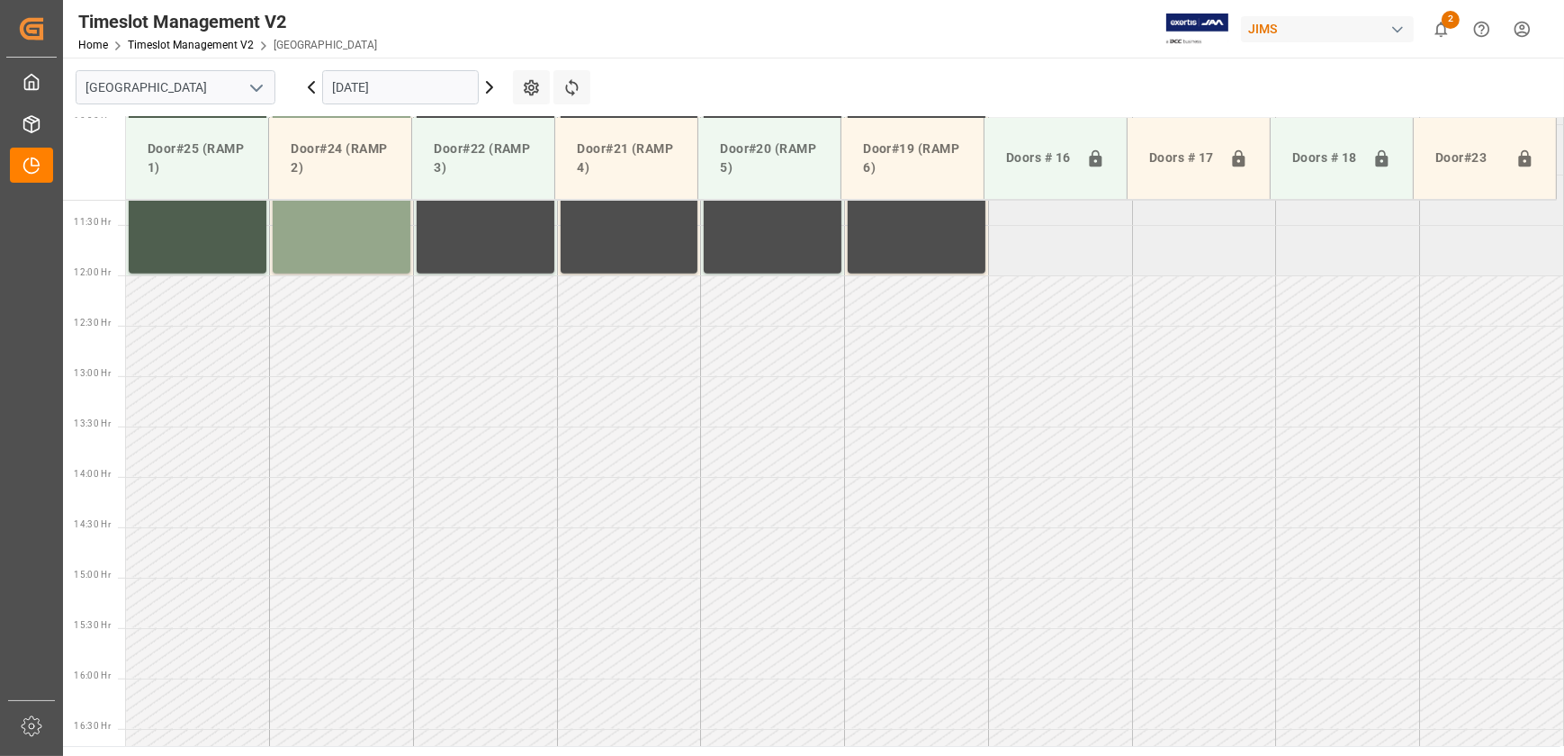
scroll to position [1005, 0]
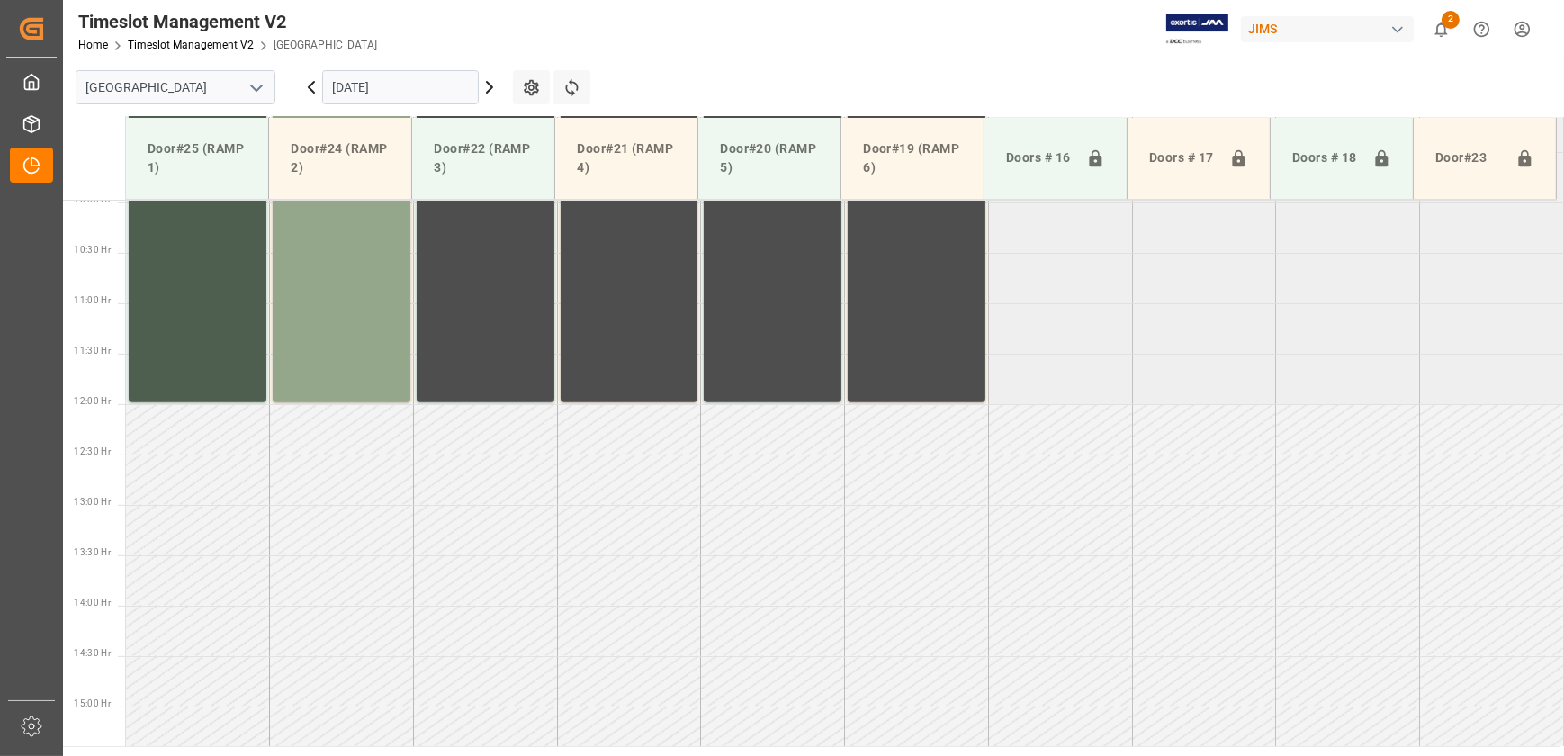
click at [426, 85] on input "[DATE]" at bounding box center [400, 87] width 157 height 34
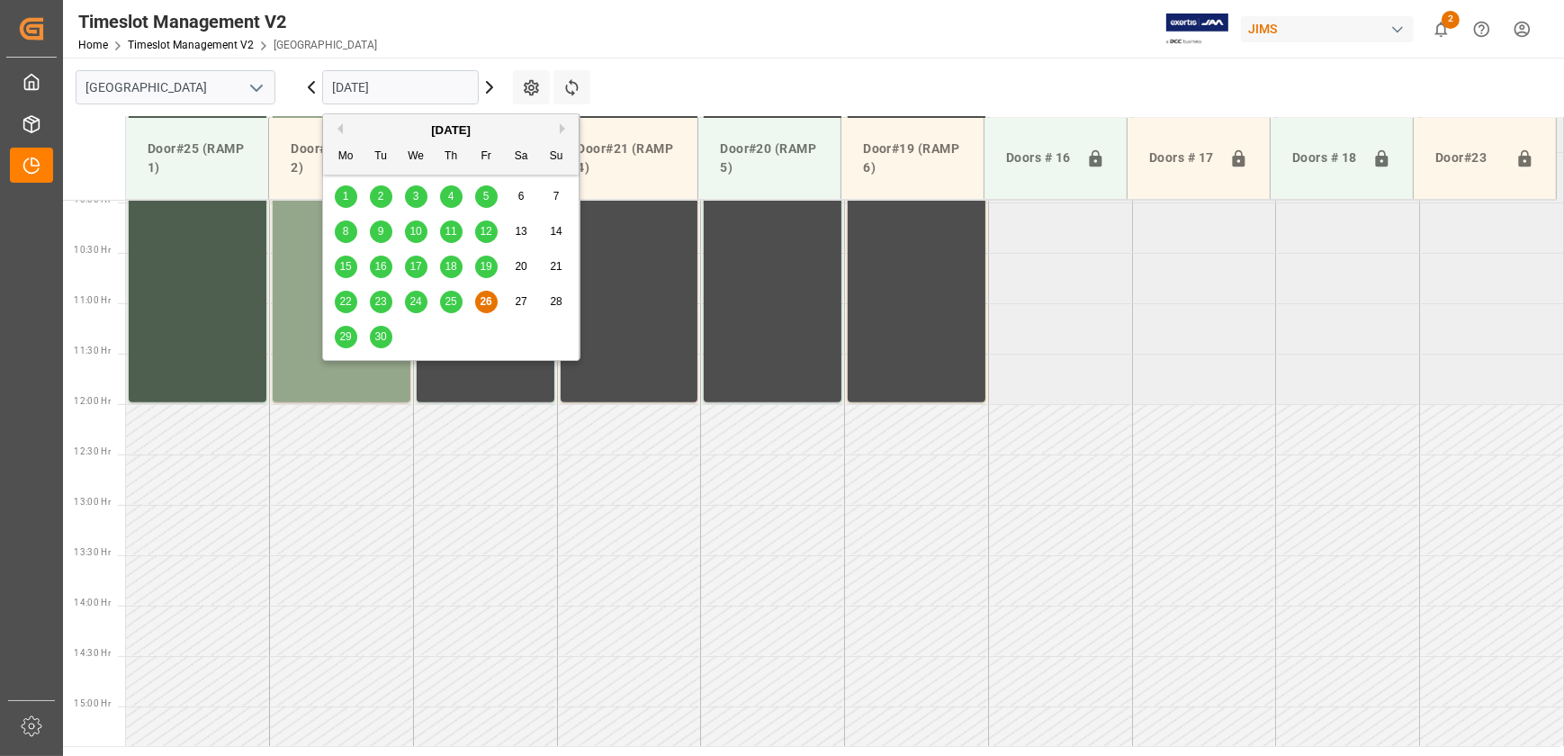
click at [337, 336] on div "29" at bounding box center [346, 338] width 22 height 22
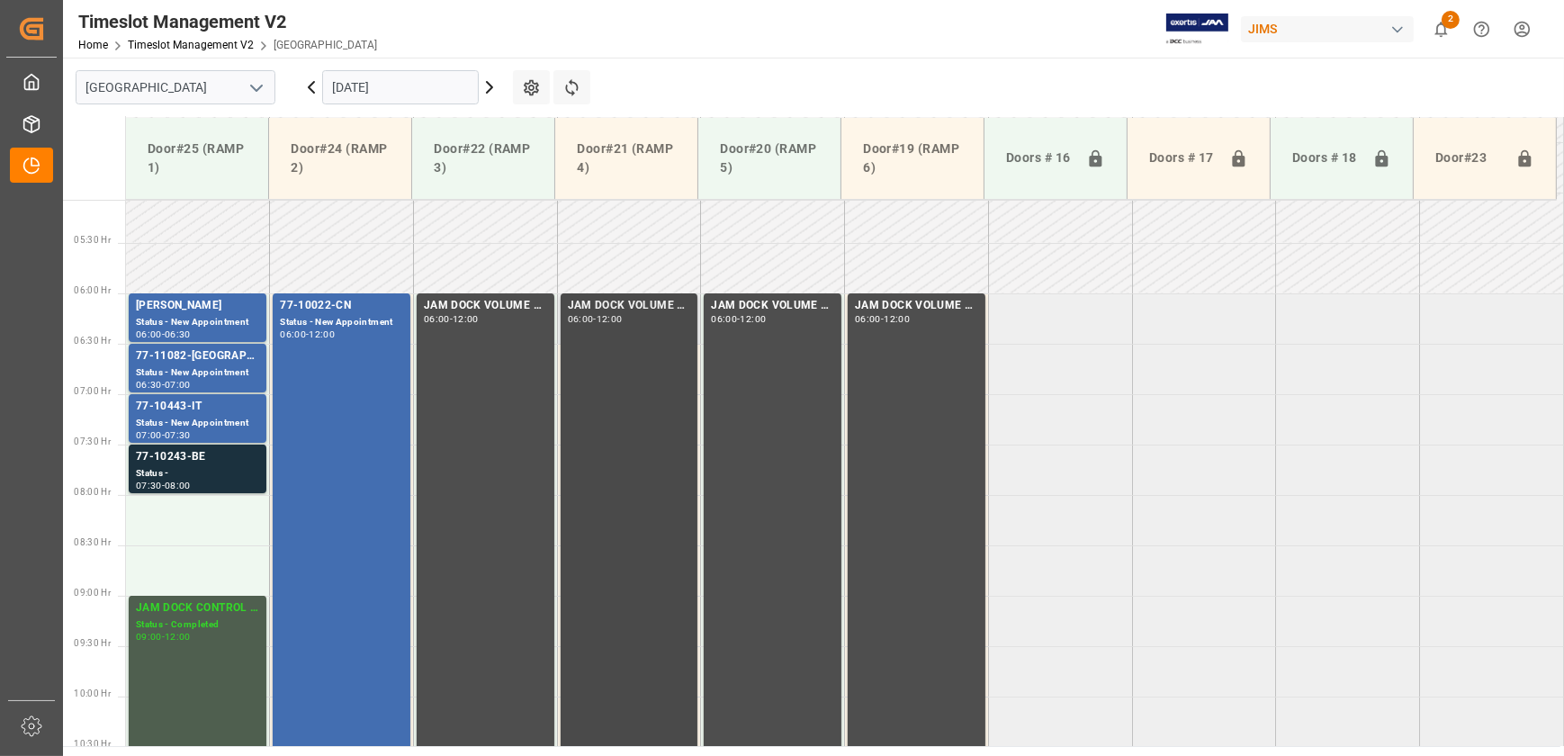
scroll to position [507, 0]
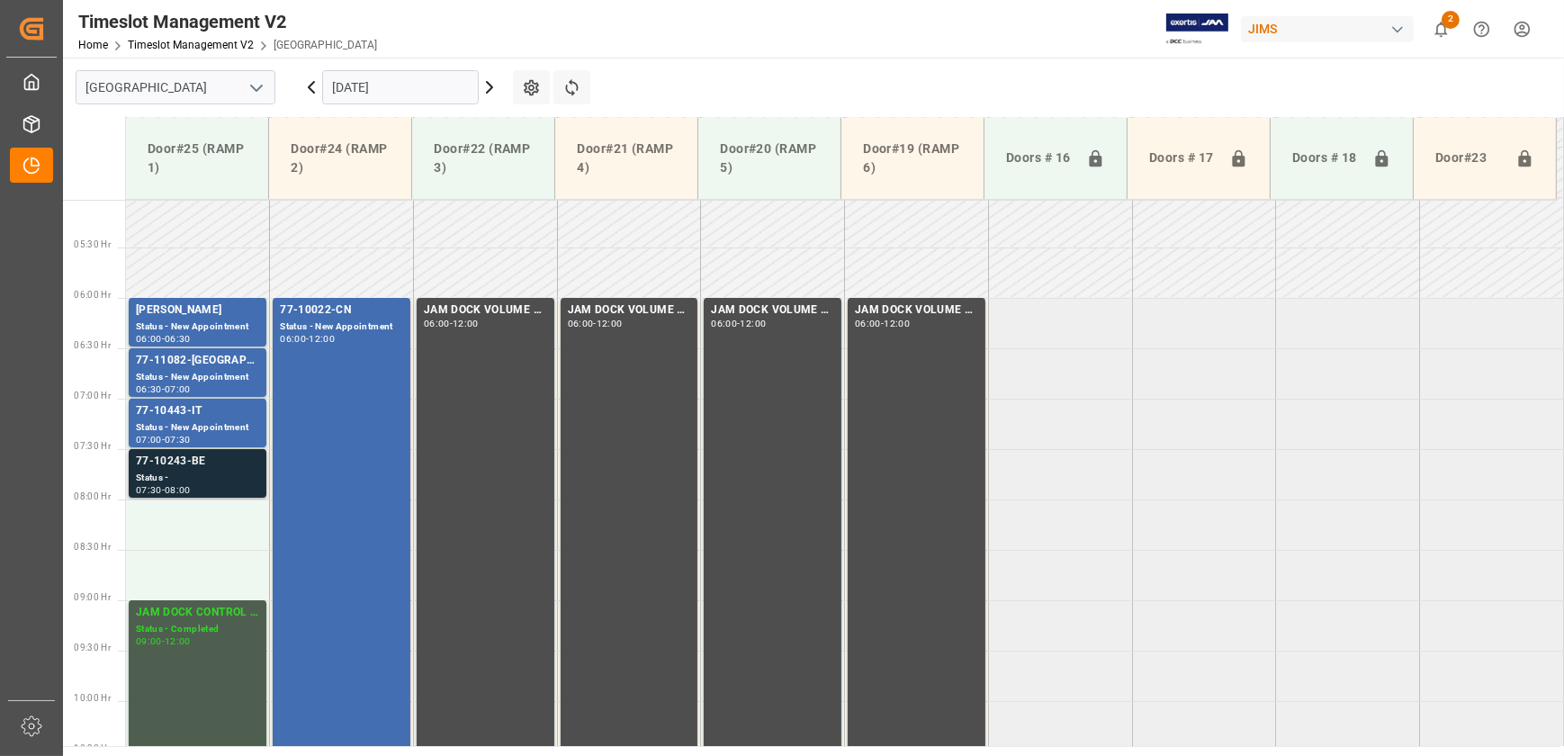
click at [188, 453] on div "77-10243-BE" at bounding box center [197, 462] width 123 height 18
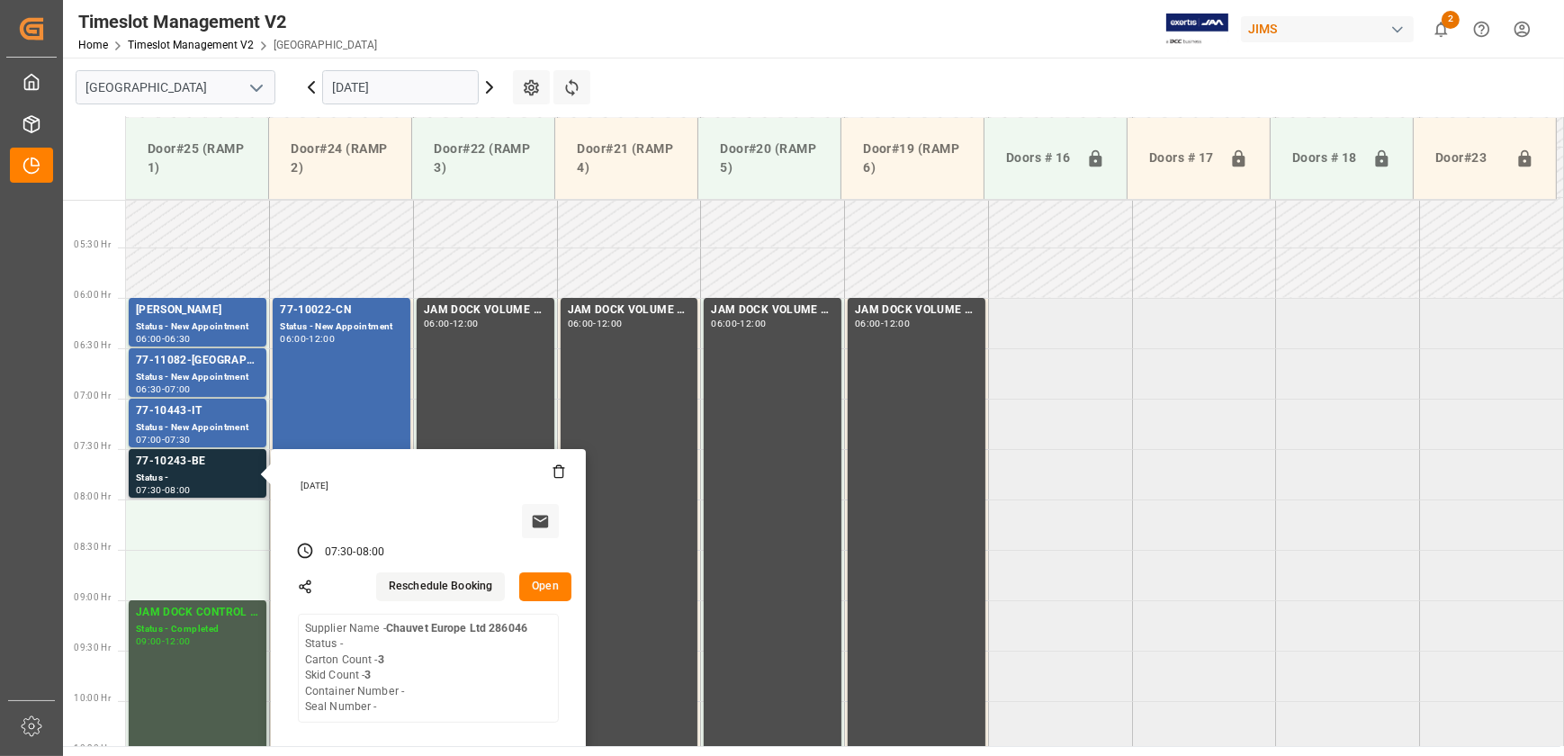
click at [548, 579] on button "Open" at bounding box center [545, 586] width 52 height 29
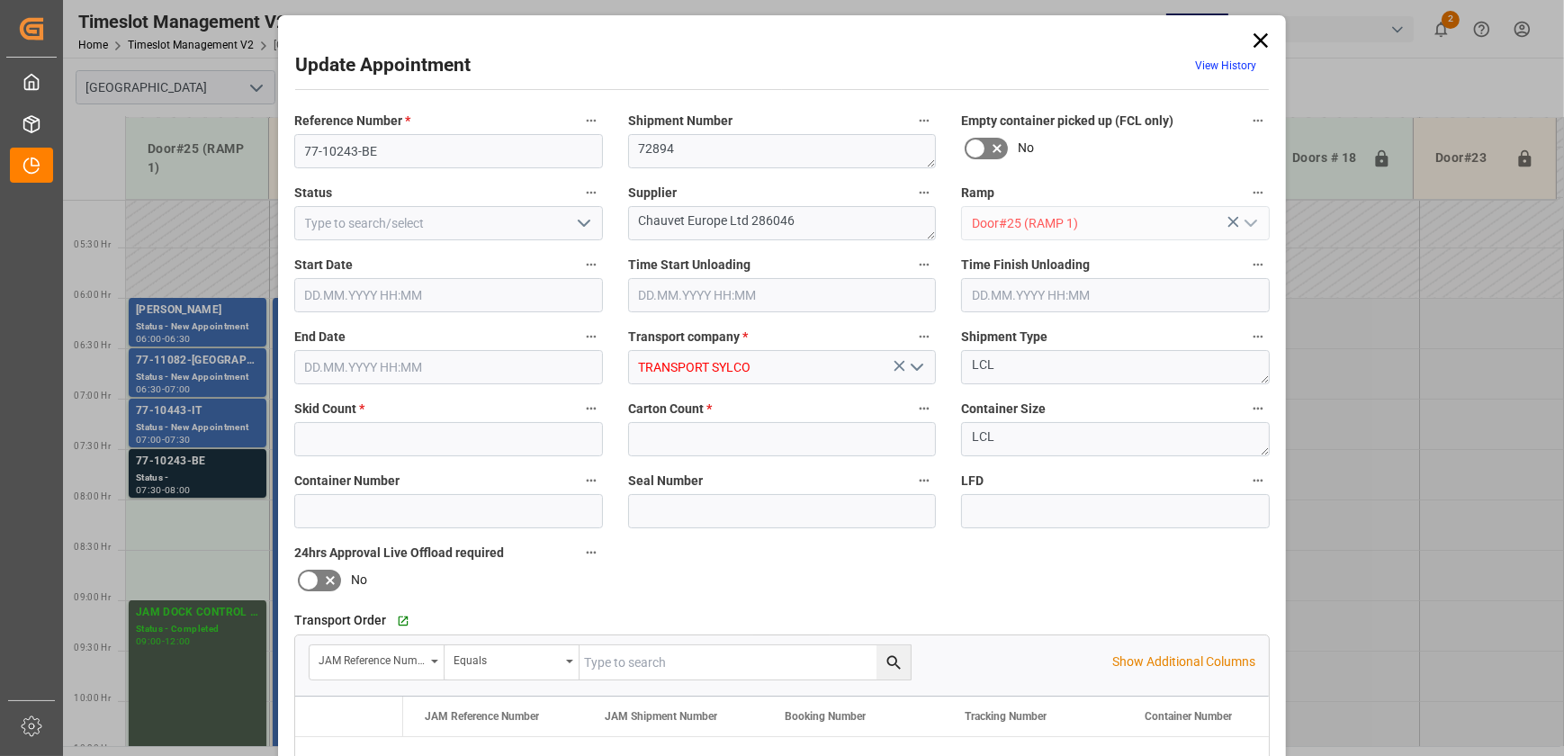
type input "3"
type input "[DATE] 07:30"
type input "29.09.2025 08:00"
type input "26.09.2025 18:46"
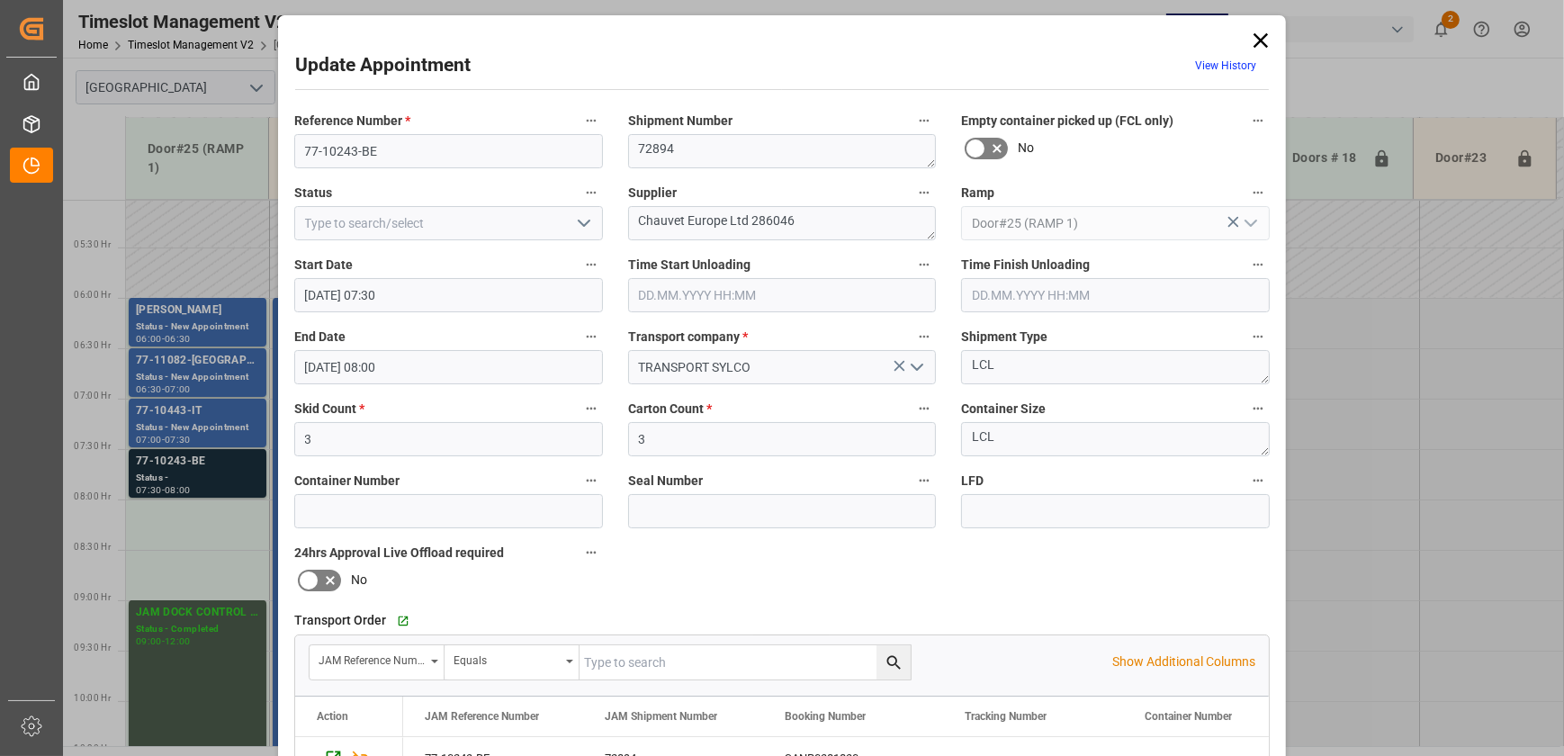
click at [576, 218] on icon "open menu" at bounding box center [584, 223] width 22 height 22
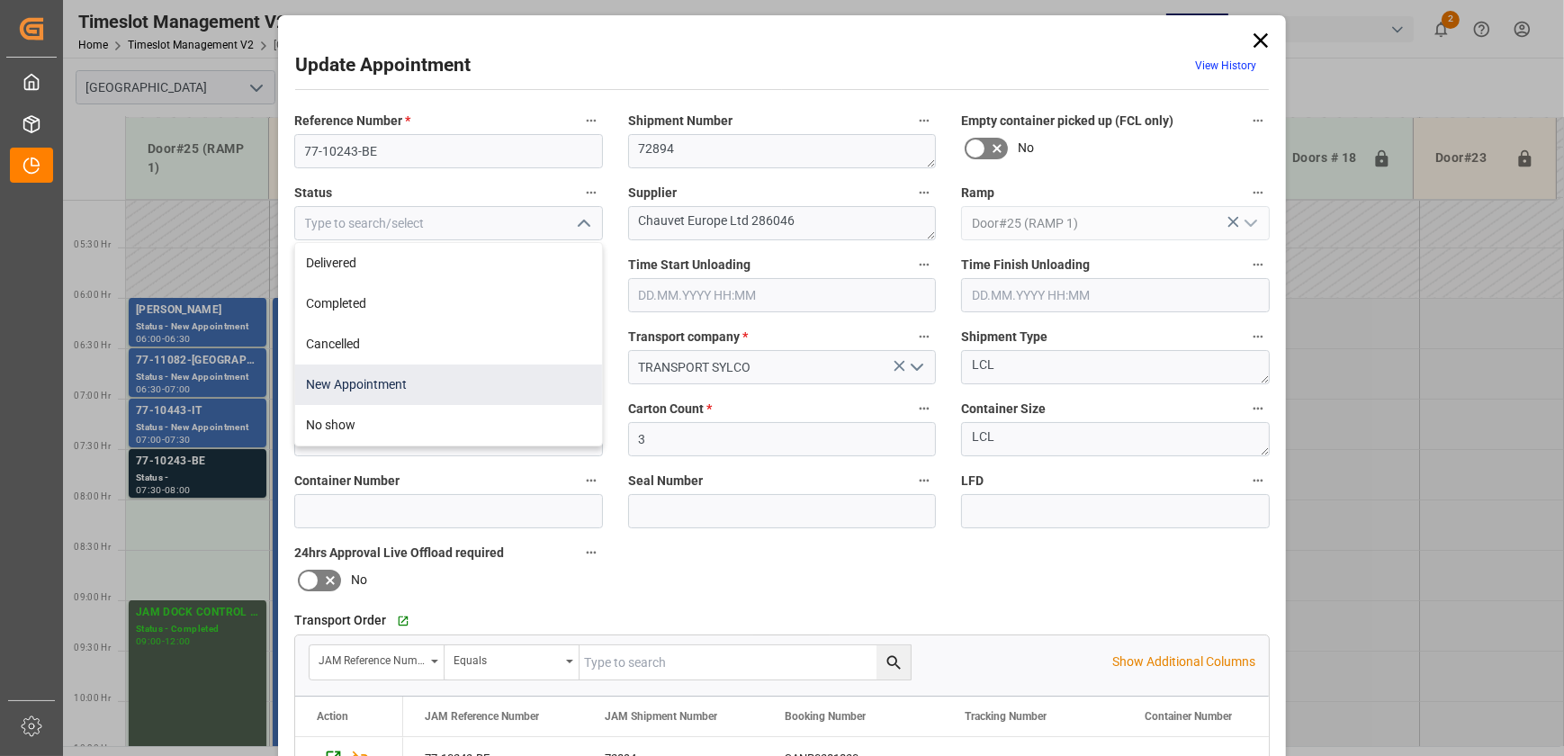
click at [476, 370] on div "New Appointment" at bounding box center [448, 384] width 307 height 40
type input "New Appointment"
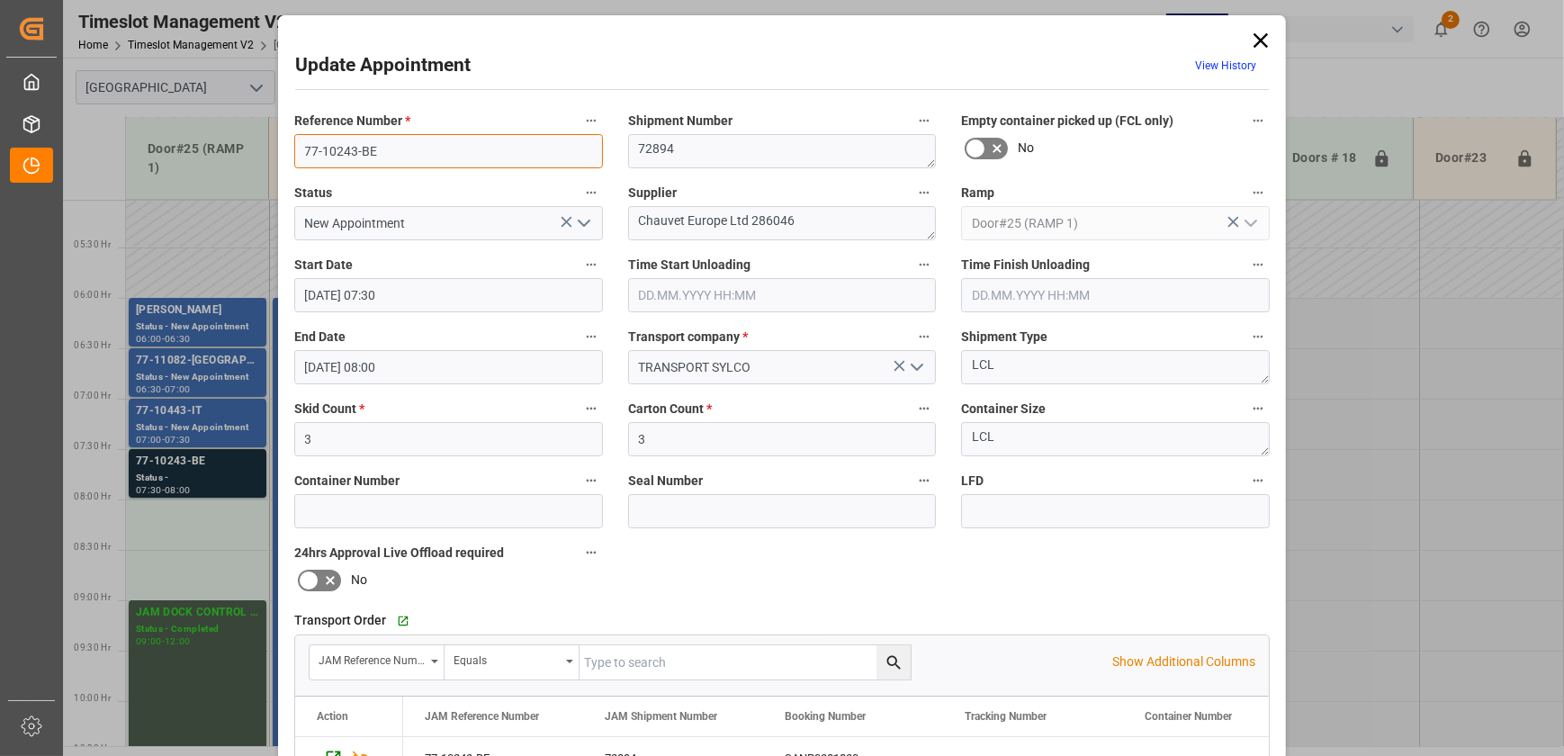
click at [480, 153] on input "77-10243-BE" at bounding box center [448, 151] width 309 height 34
drag, startPoint x: 217, startPoint y: 248, endPoint x: 230, endPoint y: 109, distance: 140.1
click at [217, 248] on div "Update Appointment View History Reference Number * 77-10243-BE Shipment Number …" at bounding box center [782, 378] width 1564 height 756
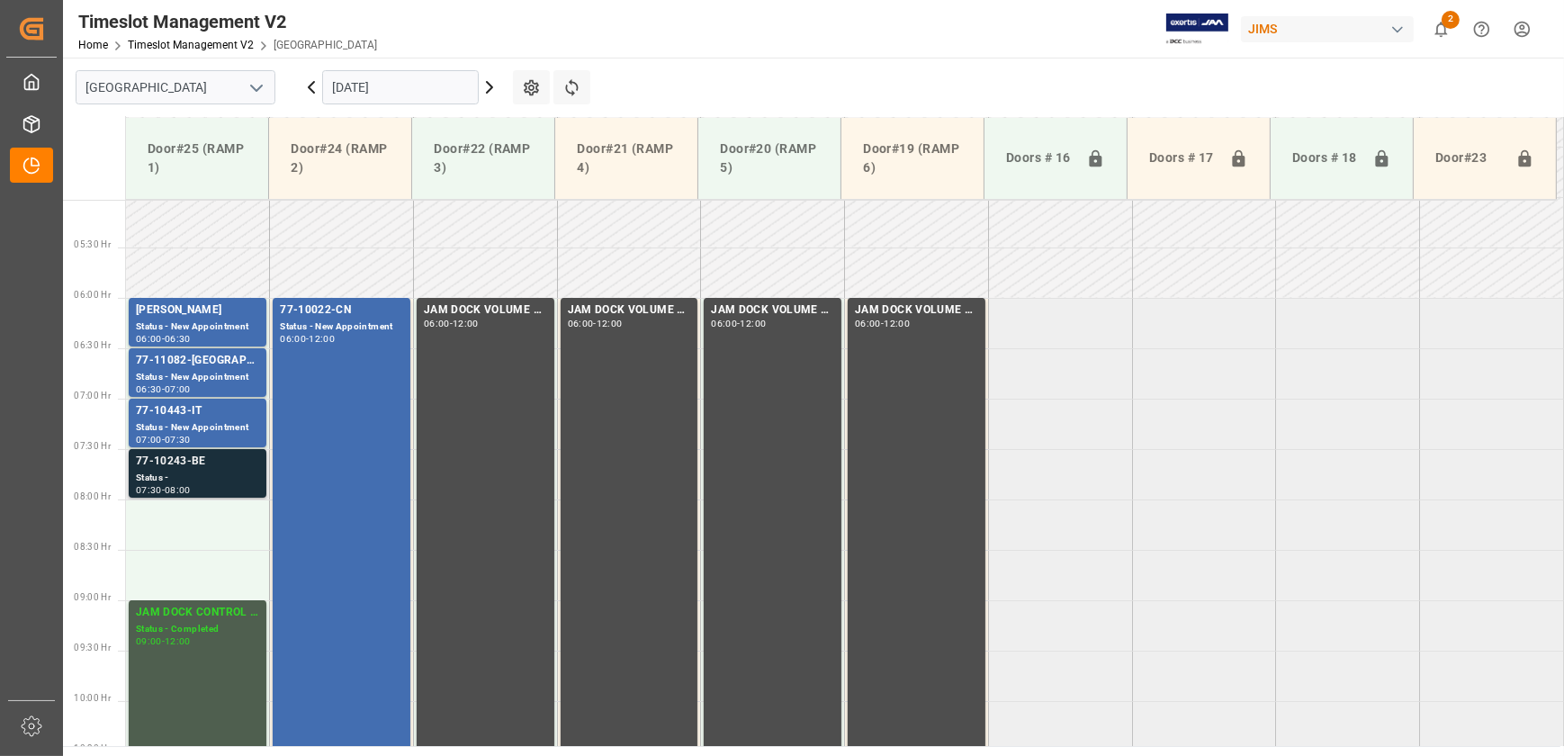
click at [220, 476] on div "Status -" at bounding box center [197, 478] width 123 height 15
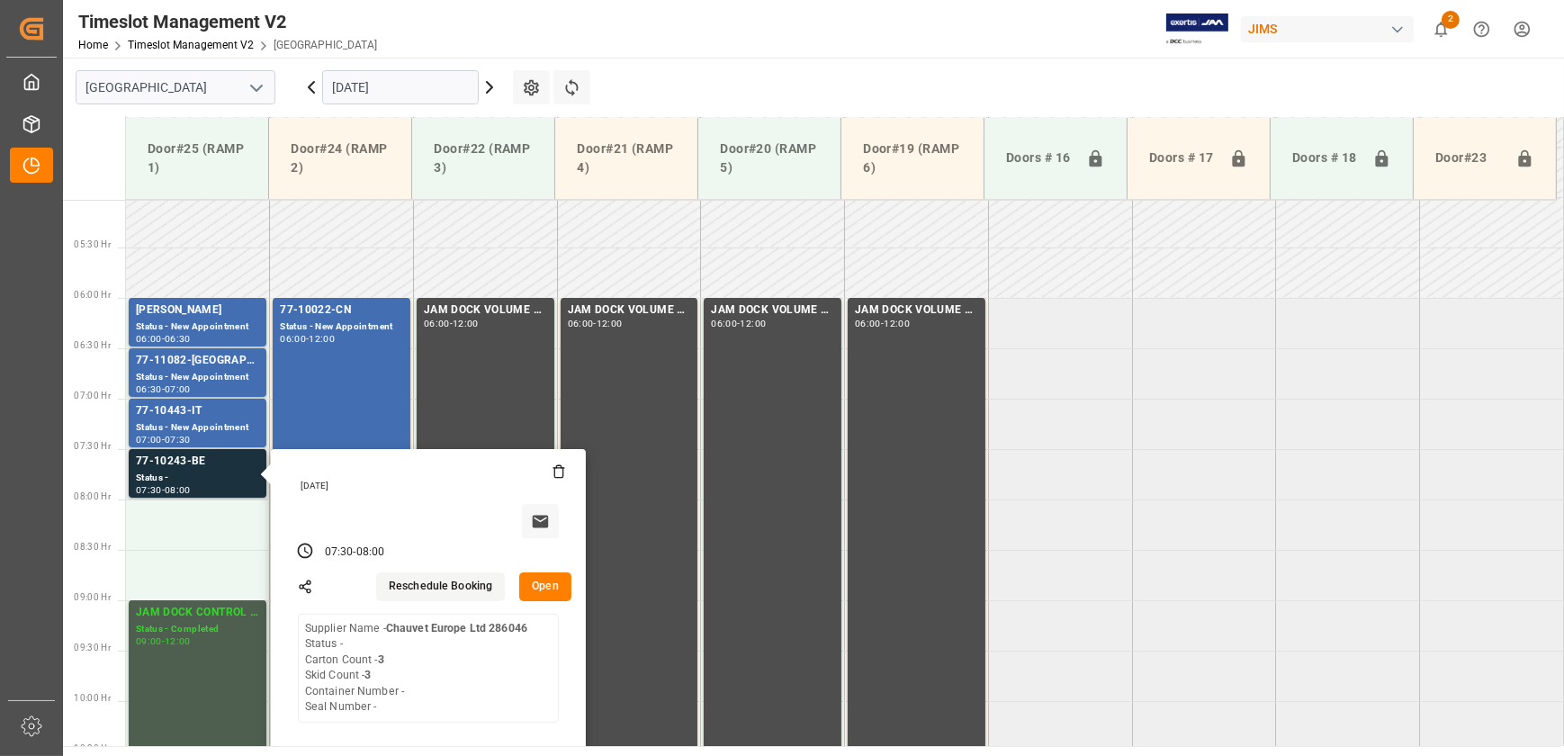
click at [540, 586] on button "Open" at bounding box center [545, 586] width 52 height 29
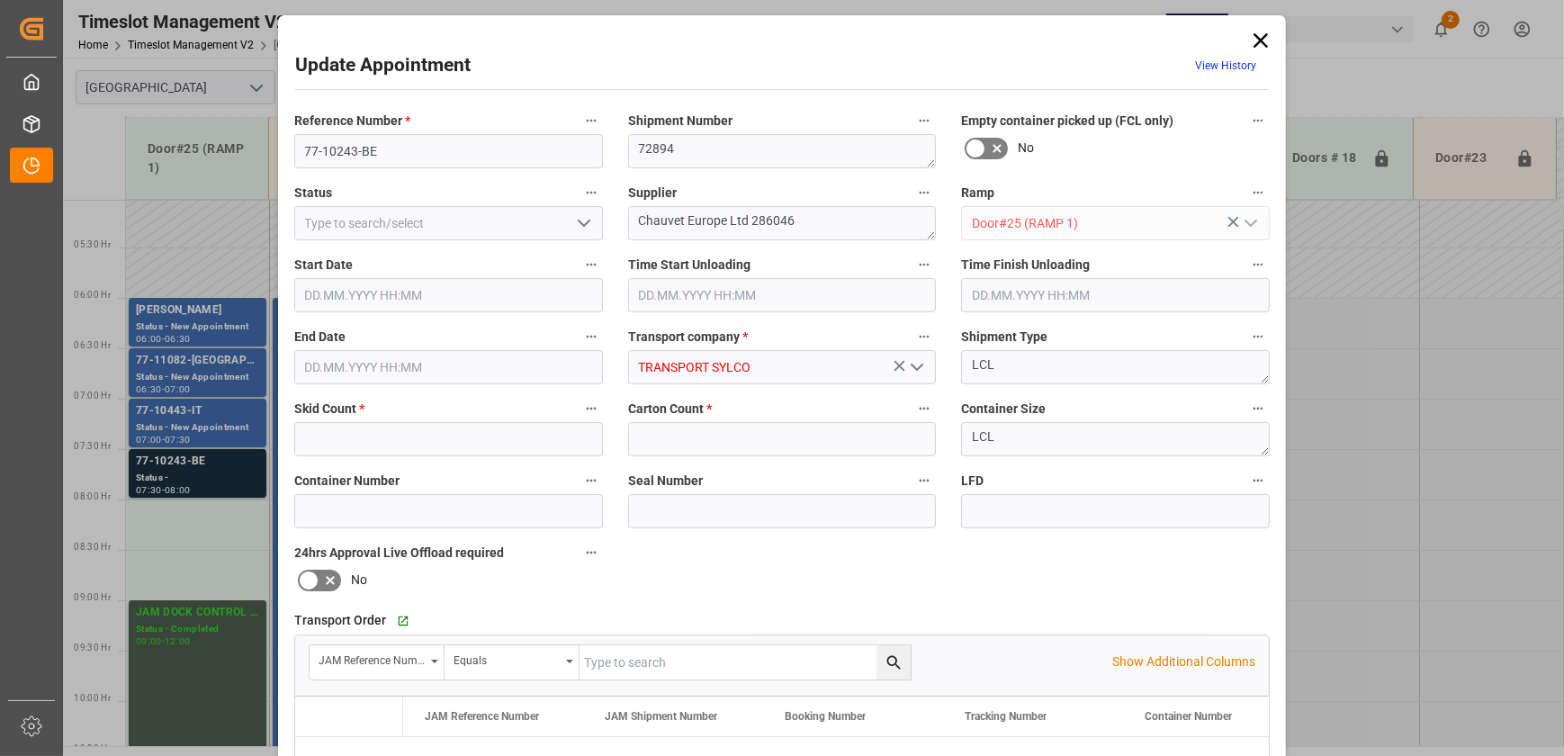
type input "3"
type input "[DATE] 07:30"
type input "29.09.2025 08:00"
type input "26.09.2025 18:46"
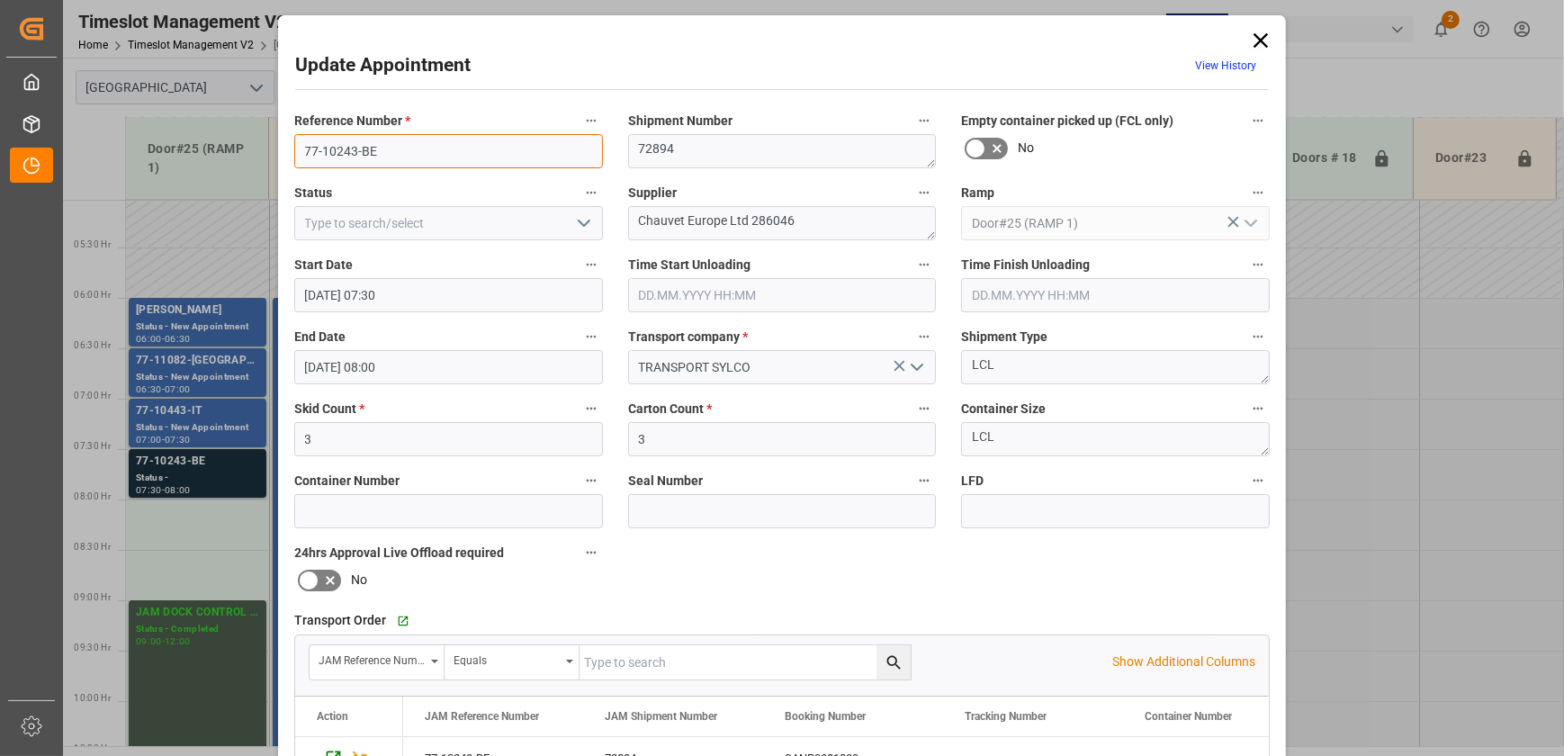
click at [422, 144] on input "77-10243-BE" at bounding box center [448, 151] width 309 height 34
click at [414, 154] on input "77-10243-BE" at bounding box center [448, 151] width 309 height 34
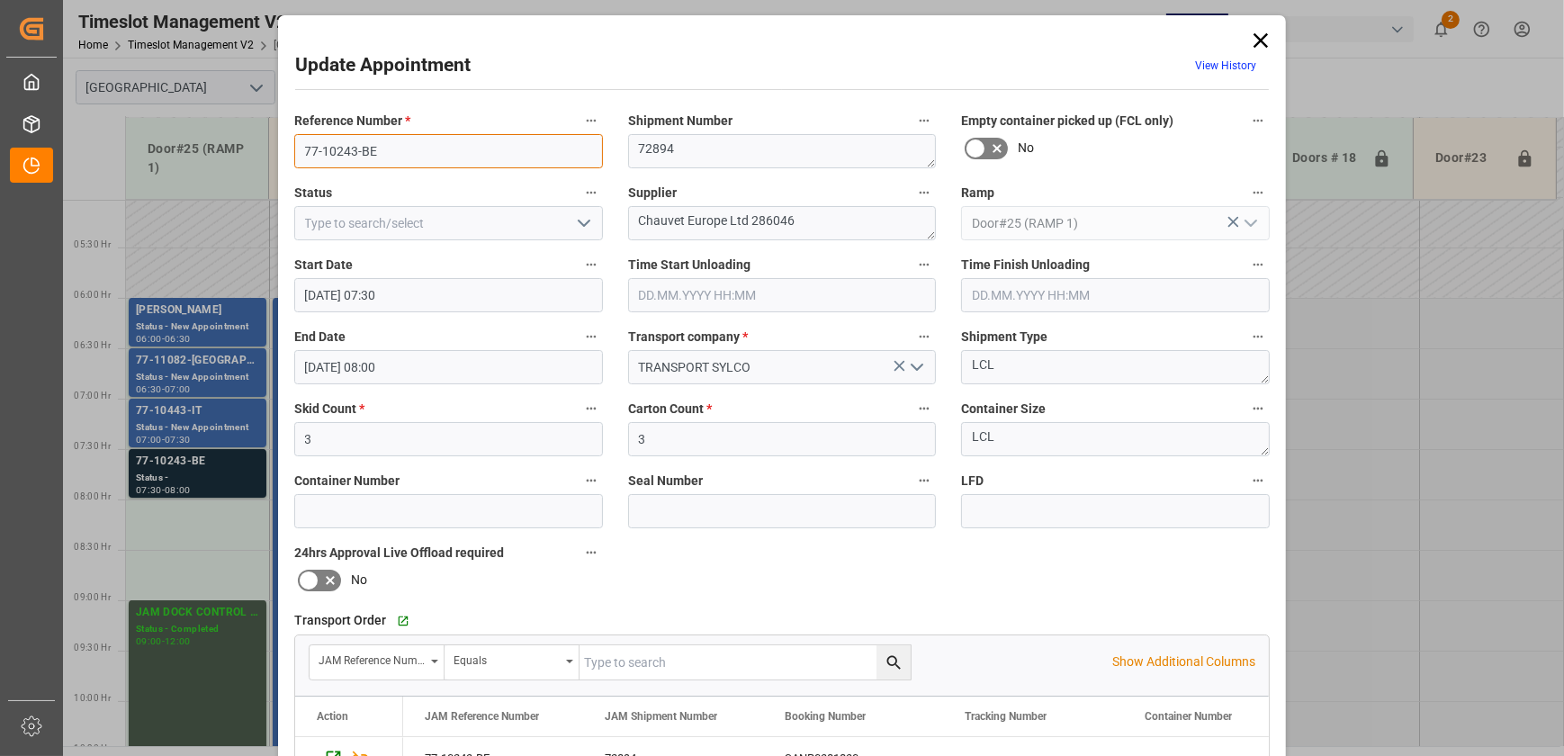
click at [414, 154] on input "77-10243-BE" at bounding box center [448, 151] width 309 height 34
drag, startPoint x: 811, startPoint y: 214, endPoint x: 725, endPoint y: 209, distance: 85.6
click at [725, 209] on textarea "Chauvet Europe Ltd 286046" at bounding box center [782, 223] width 309 height 34
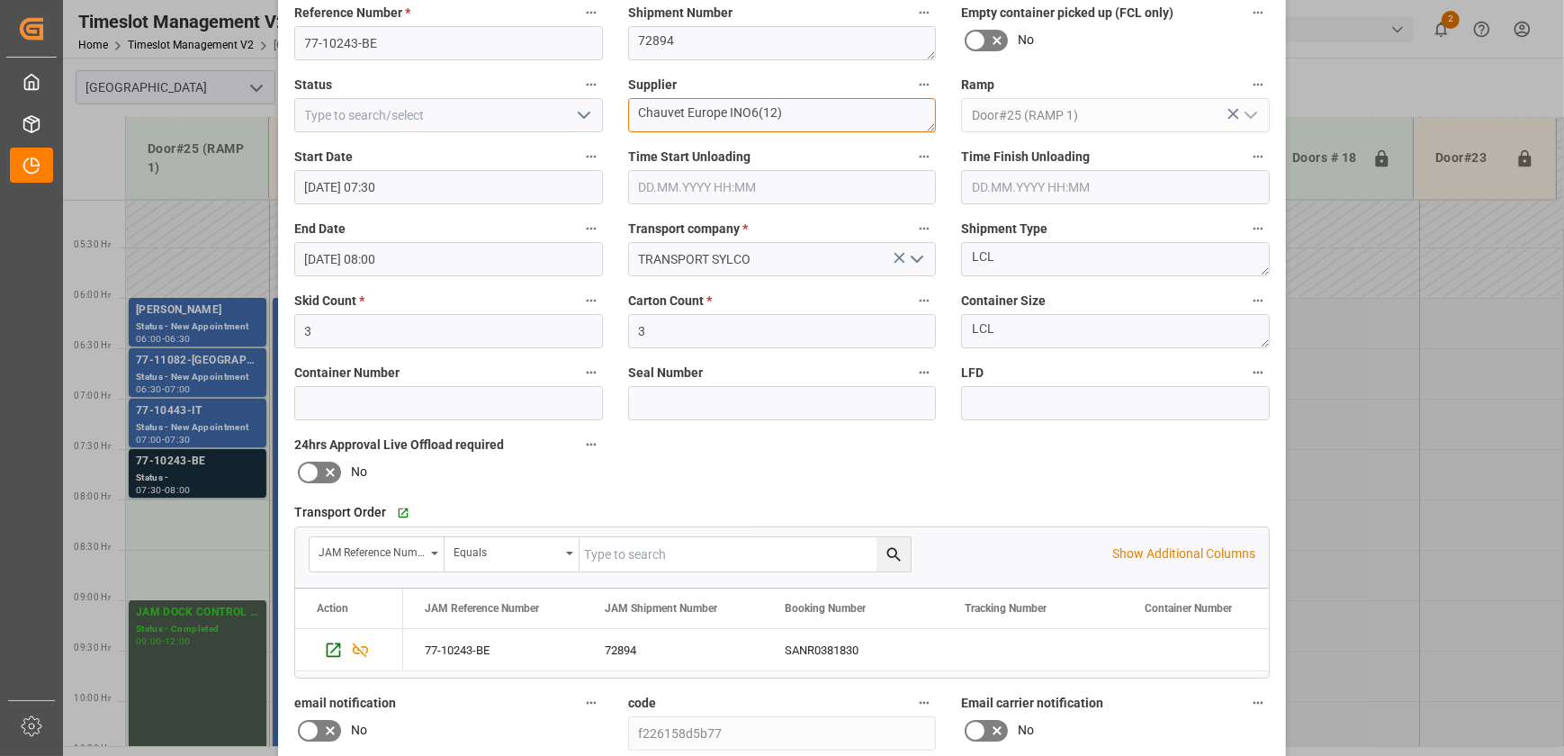
scroll to position [336, 0]
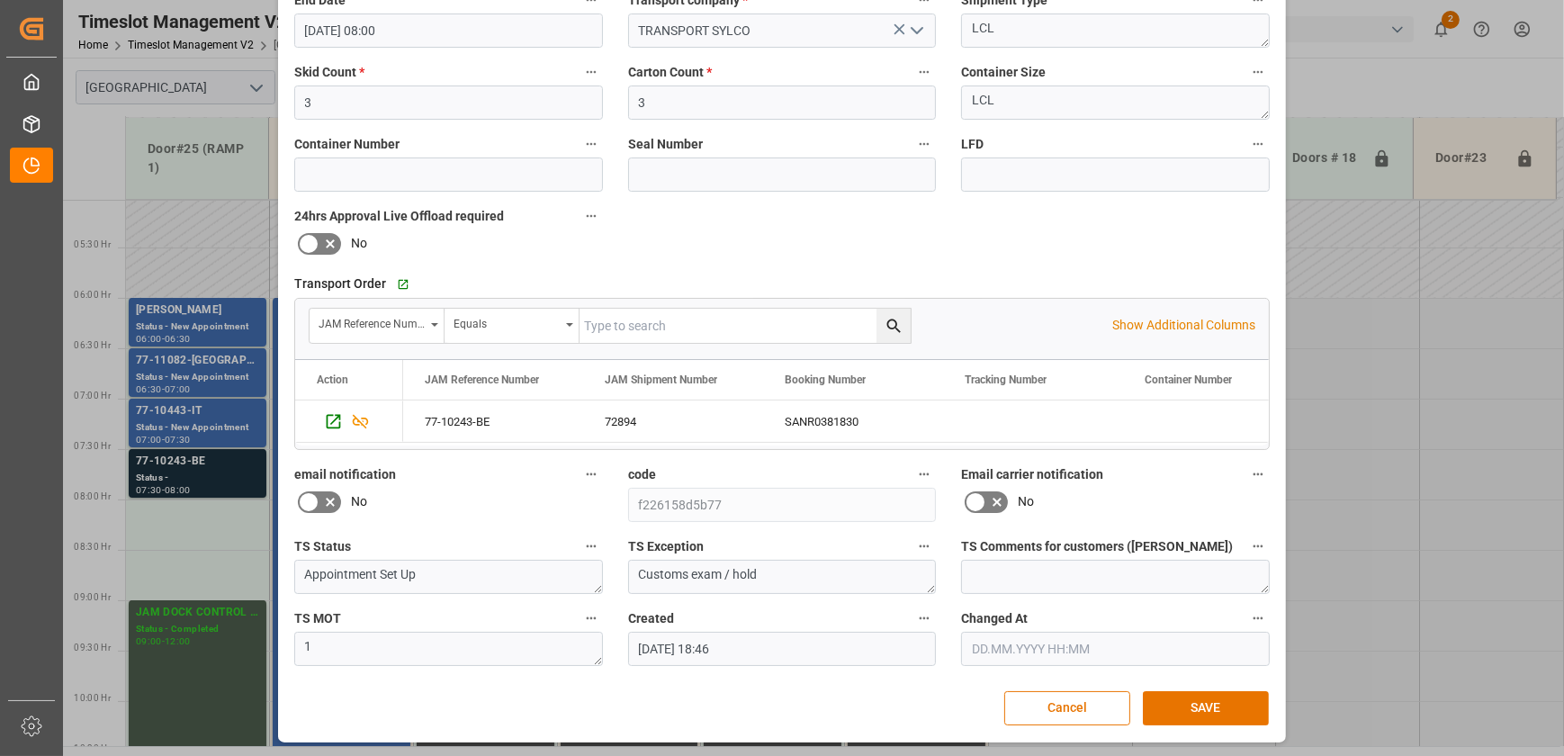
type textarea "Chauvet Europe INO6(12)"
click at [895, 265] on div "Transport Order   Go to Shipment Tracking Grid JAM Reference Number Equals Show…" at bounding box center [782, 361] width 1000 height 192
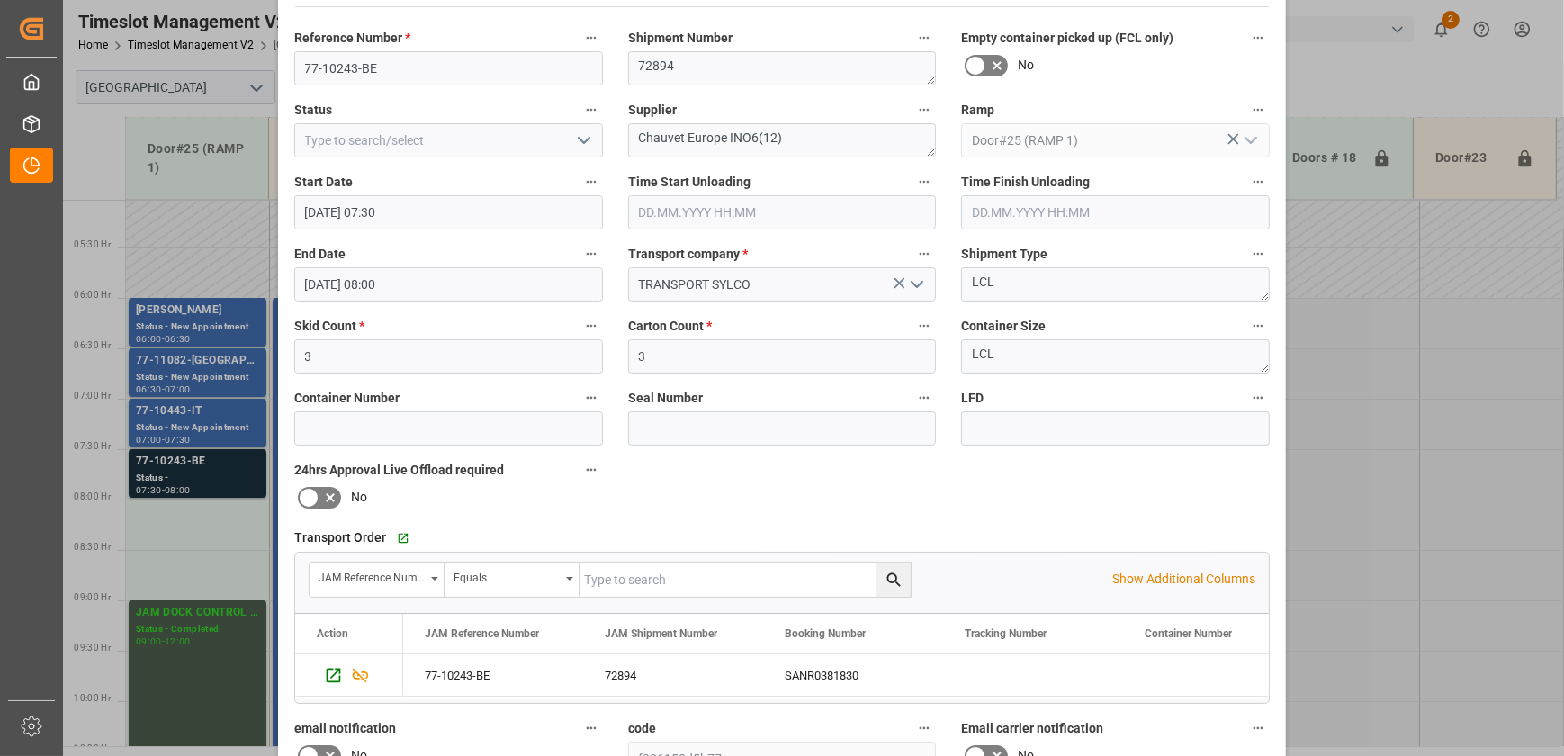
scroll to position [9, 0]
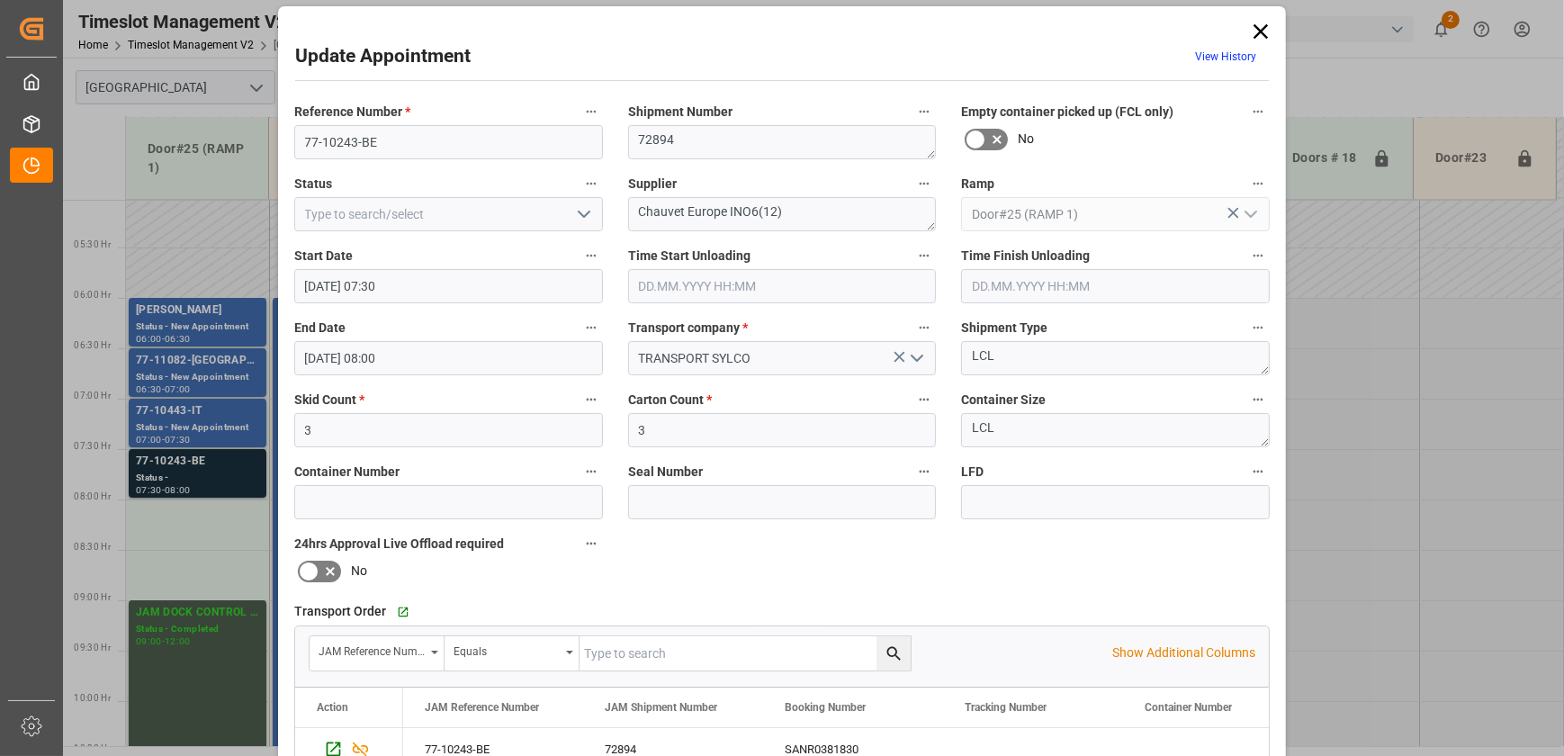
click at [586, 211] on icon "open menu" at bounding box center [584, 214] width 22 height 22
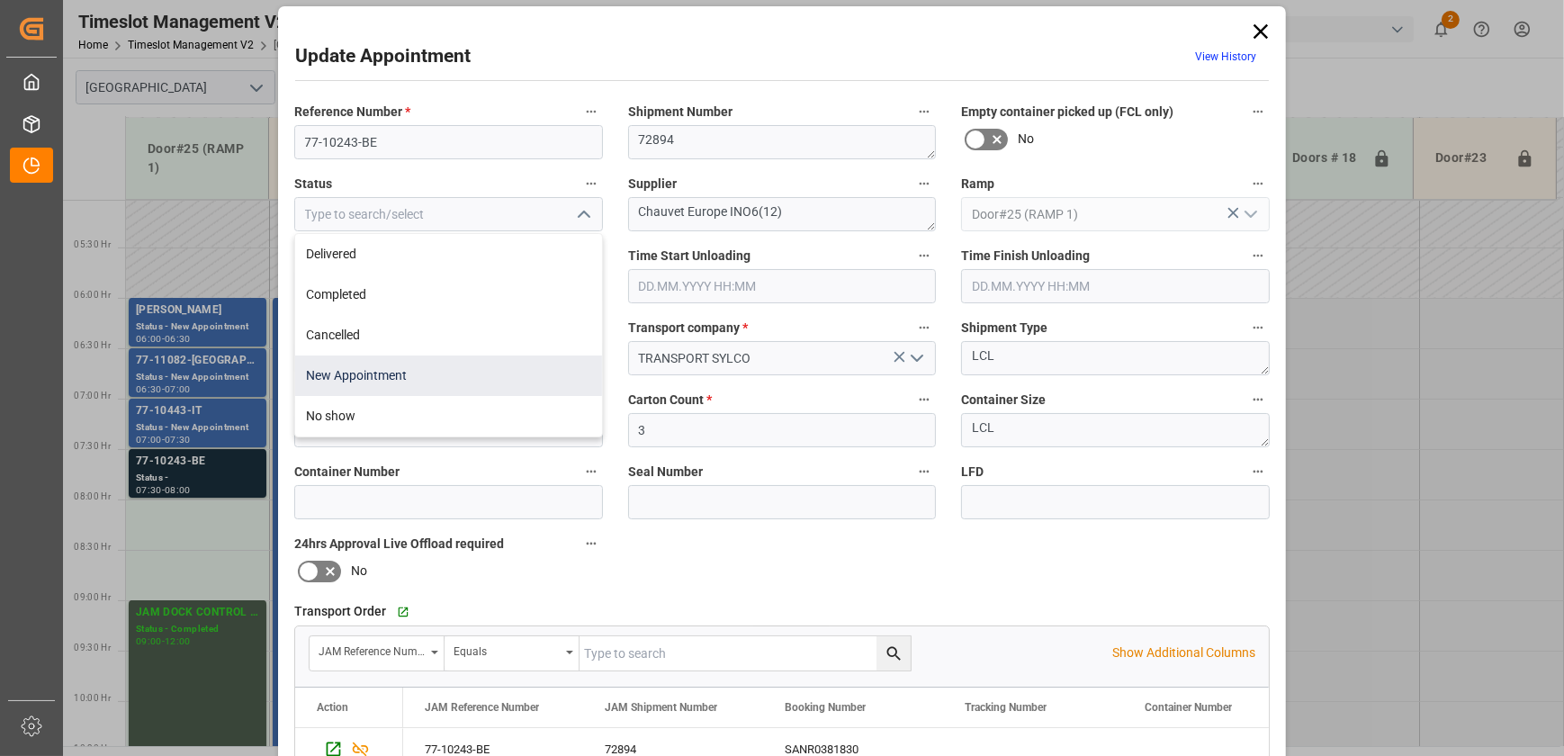
click at [422, 369] on div "New Appointment" at bounding box center [448, 375] width 307 height 40
type input "New Appointment"
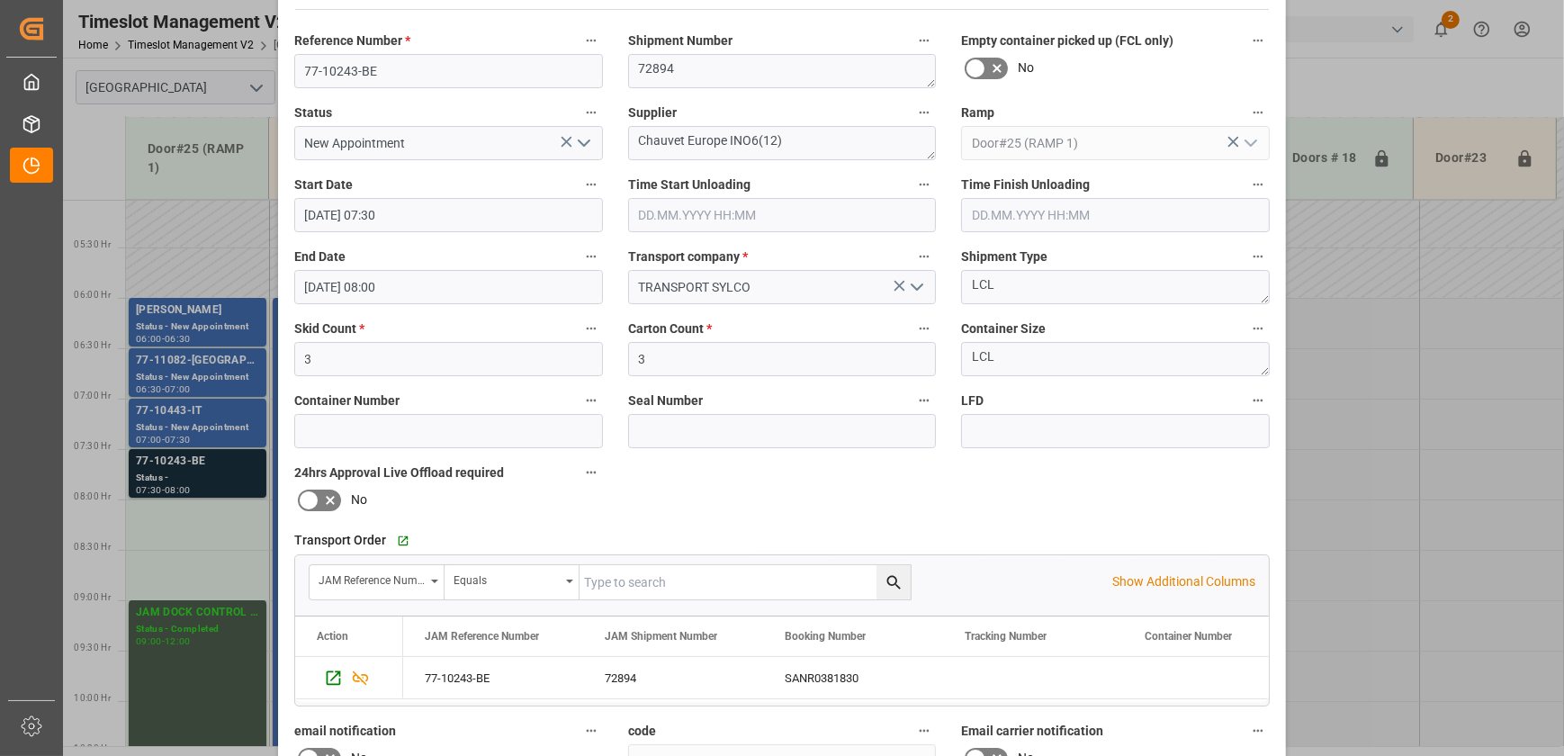
scroll to position [336, 0]
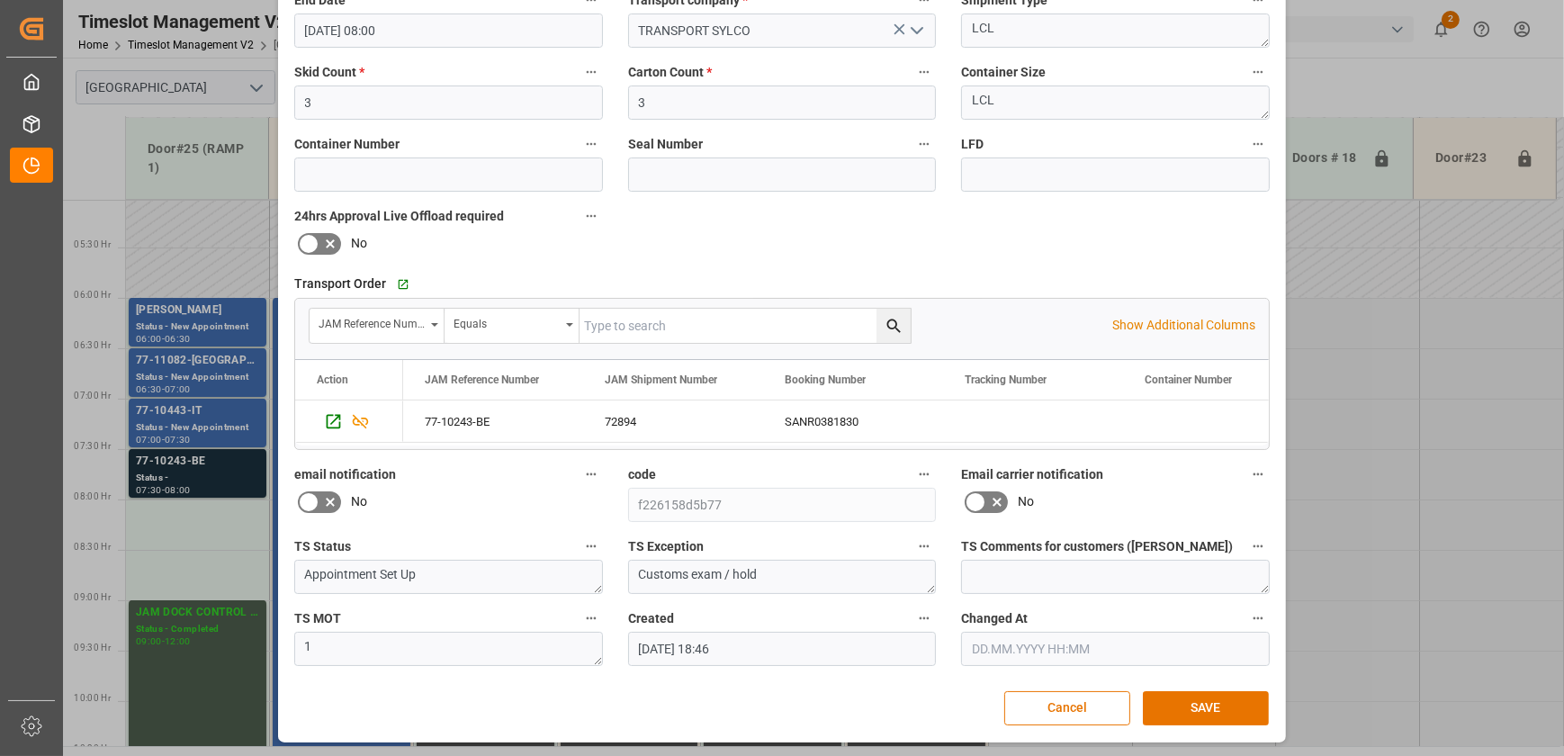
drag, startPoint x: 1260, startPoint y: 699, endPoint x: 1312, endPoint y: 671, distance: 59.2
click at [1260, 699] on button "SAVE" at bounding box center [1206, 708] width 126 height 34
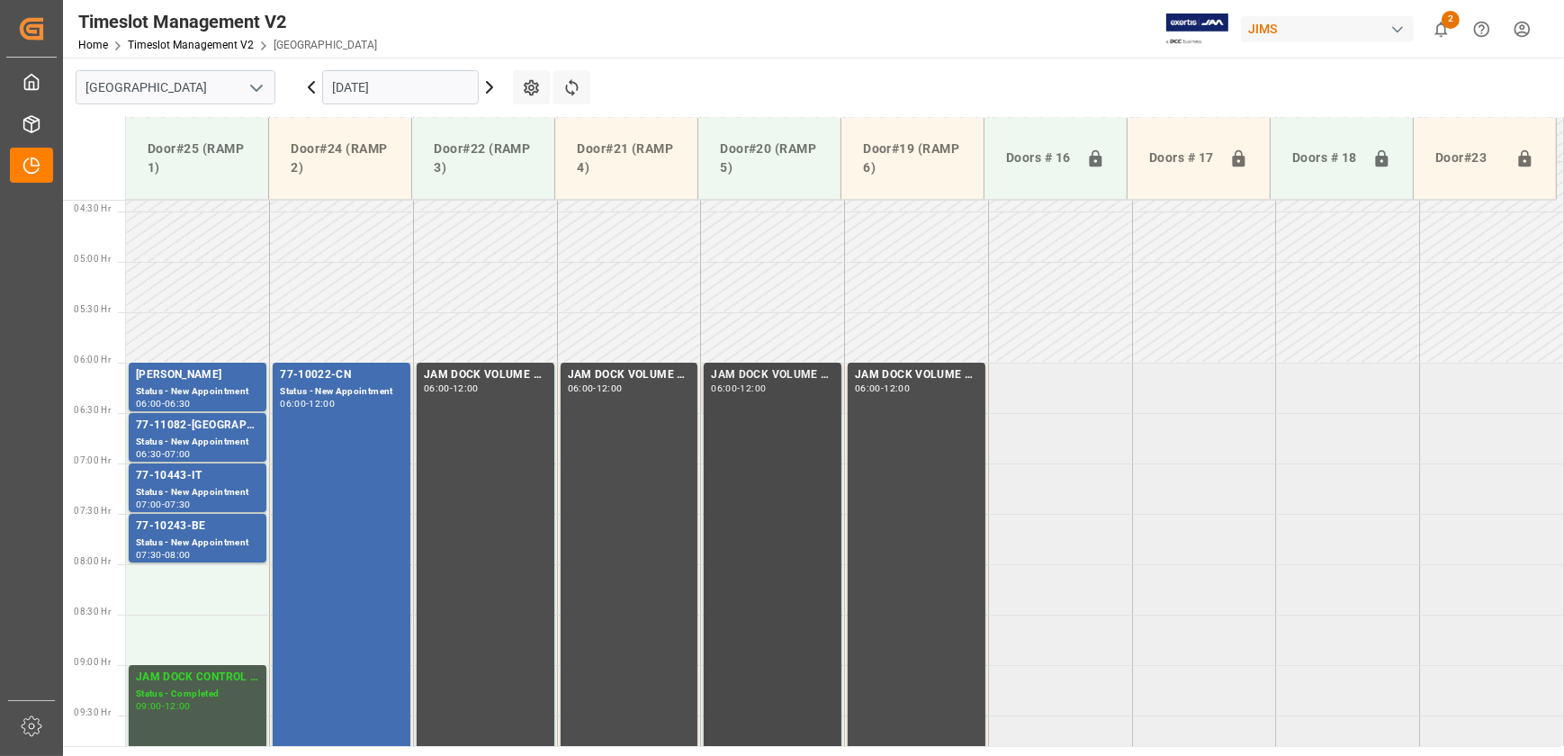
scroll to position [448, 0]
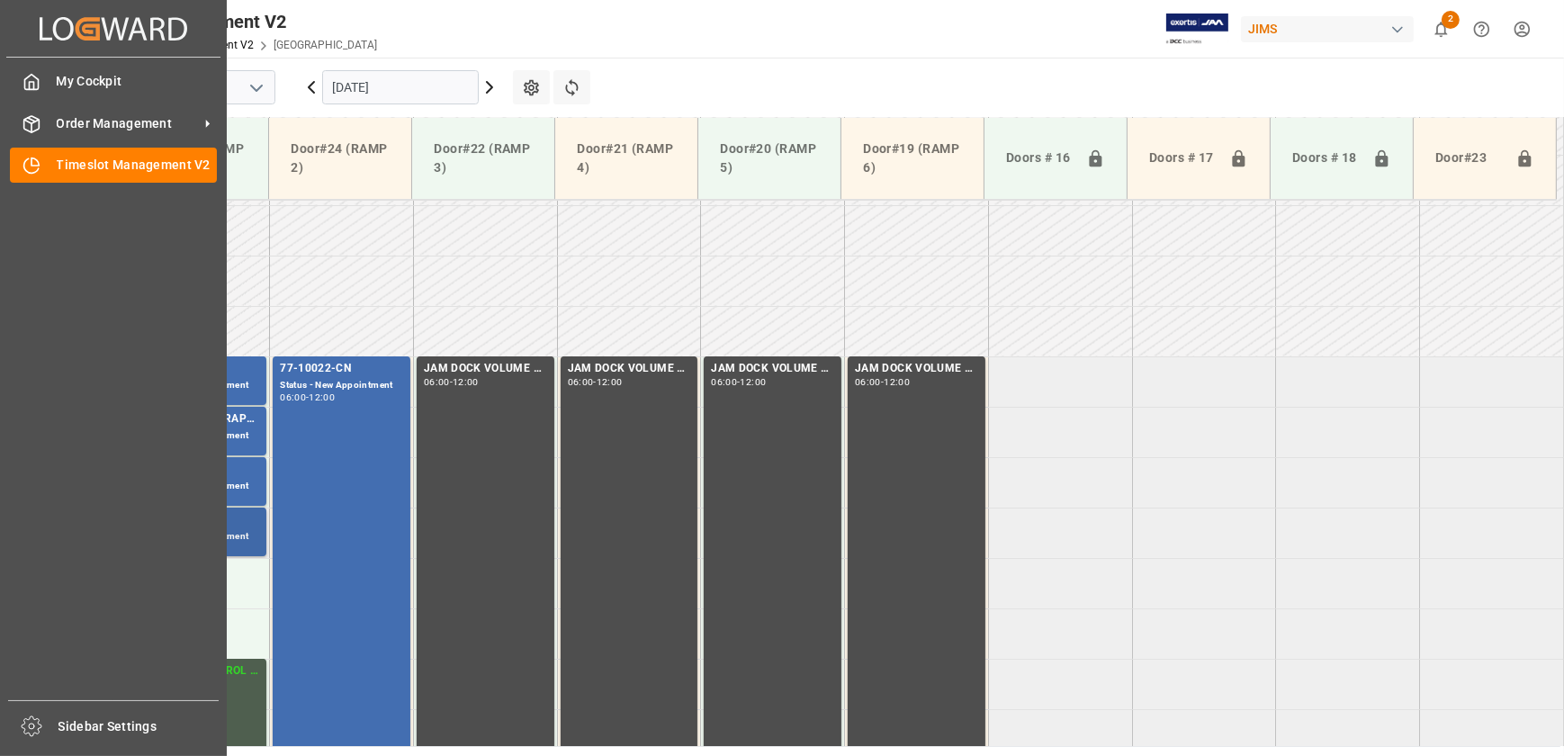
click at [225, 533] on div "Created by potrace 1.15, written by Peter Selinger 2001-2017 Created by potrace…" at bounding box center [113, 372] width 227 height 745
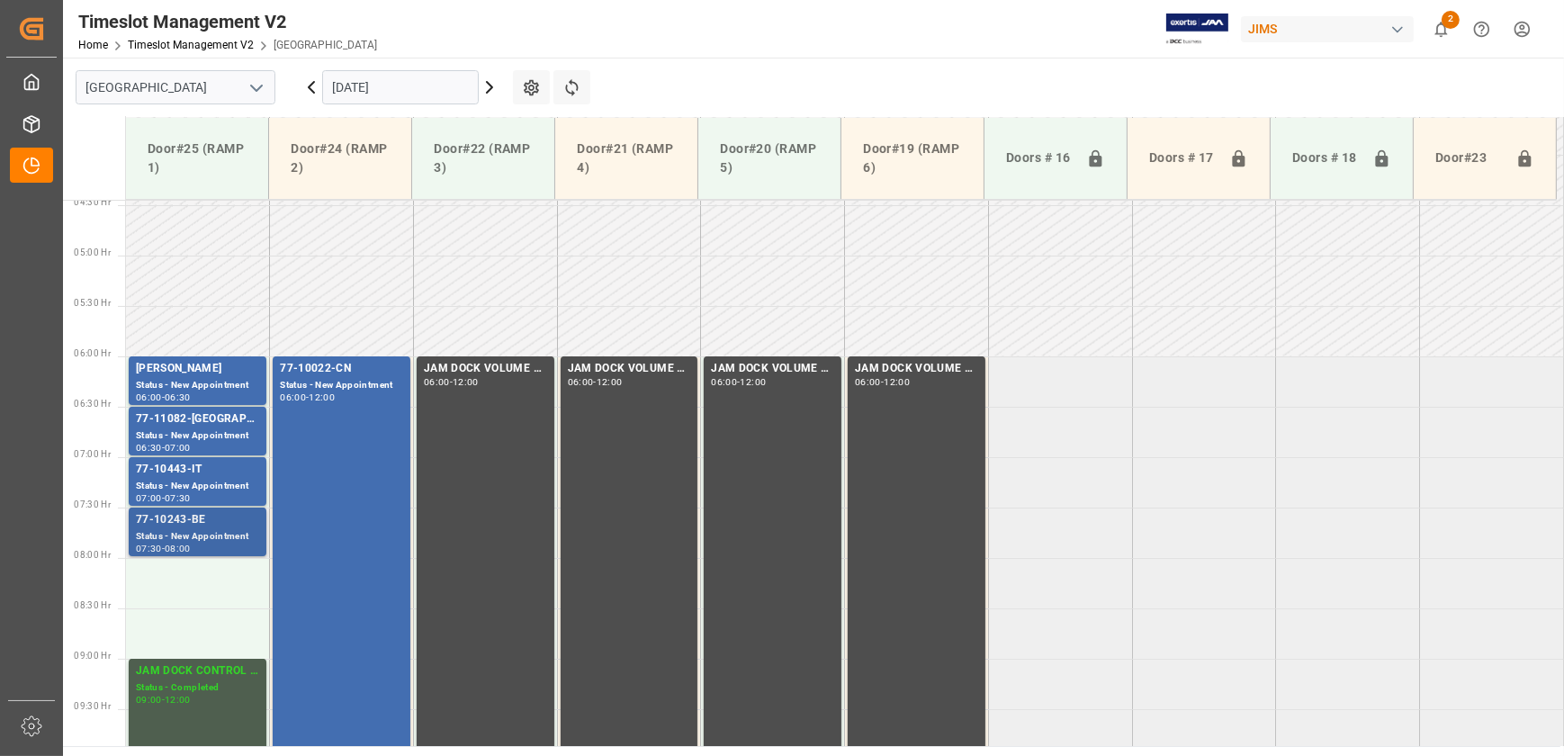
click at [247, 534] on div "Status - New Appointment" at bounding box center [197, 536] width 123 height 15
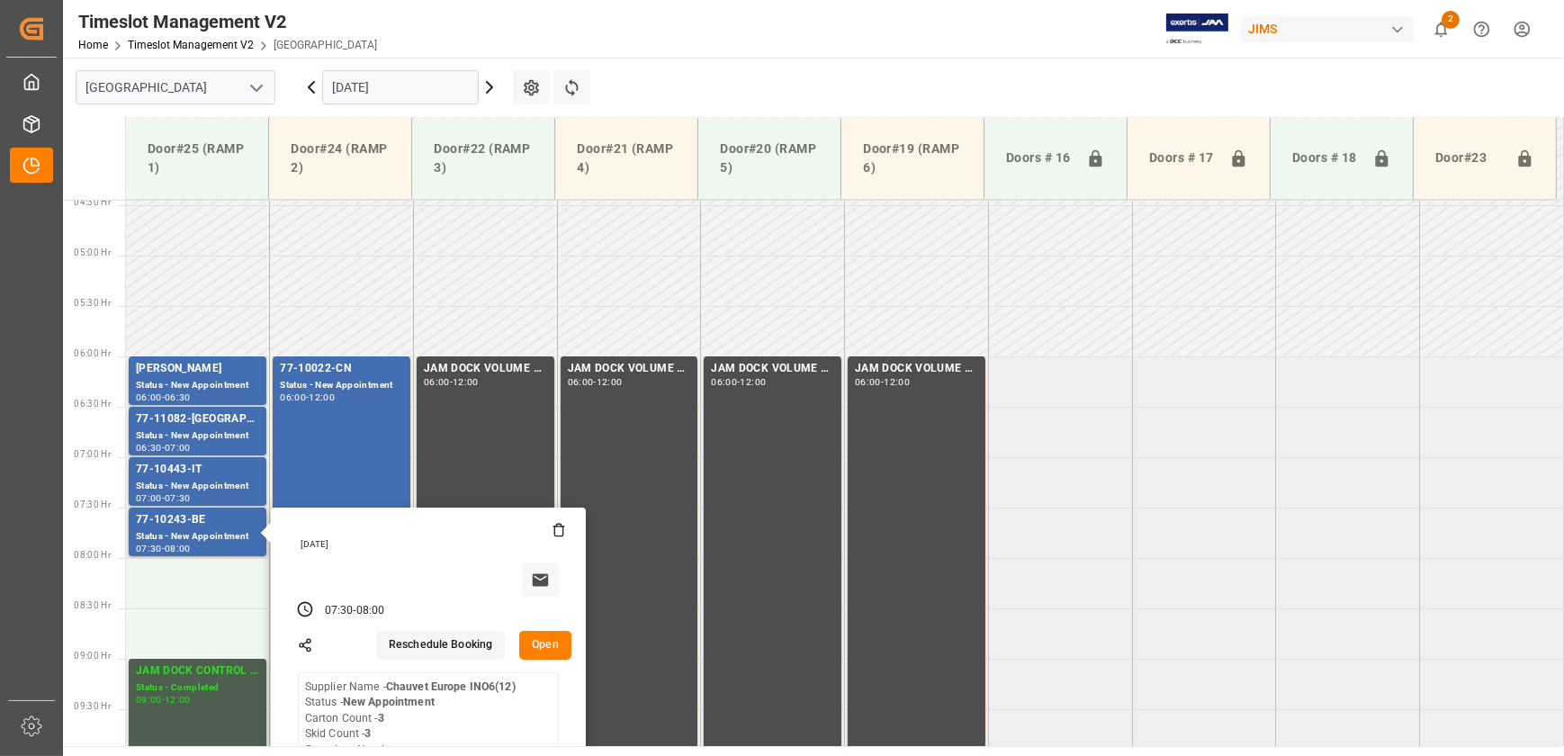
click at [550, 641] on button "Open" at bounding box center [545, 645] width 52 height 29
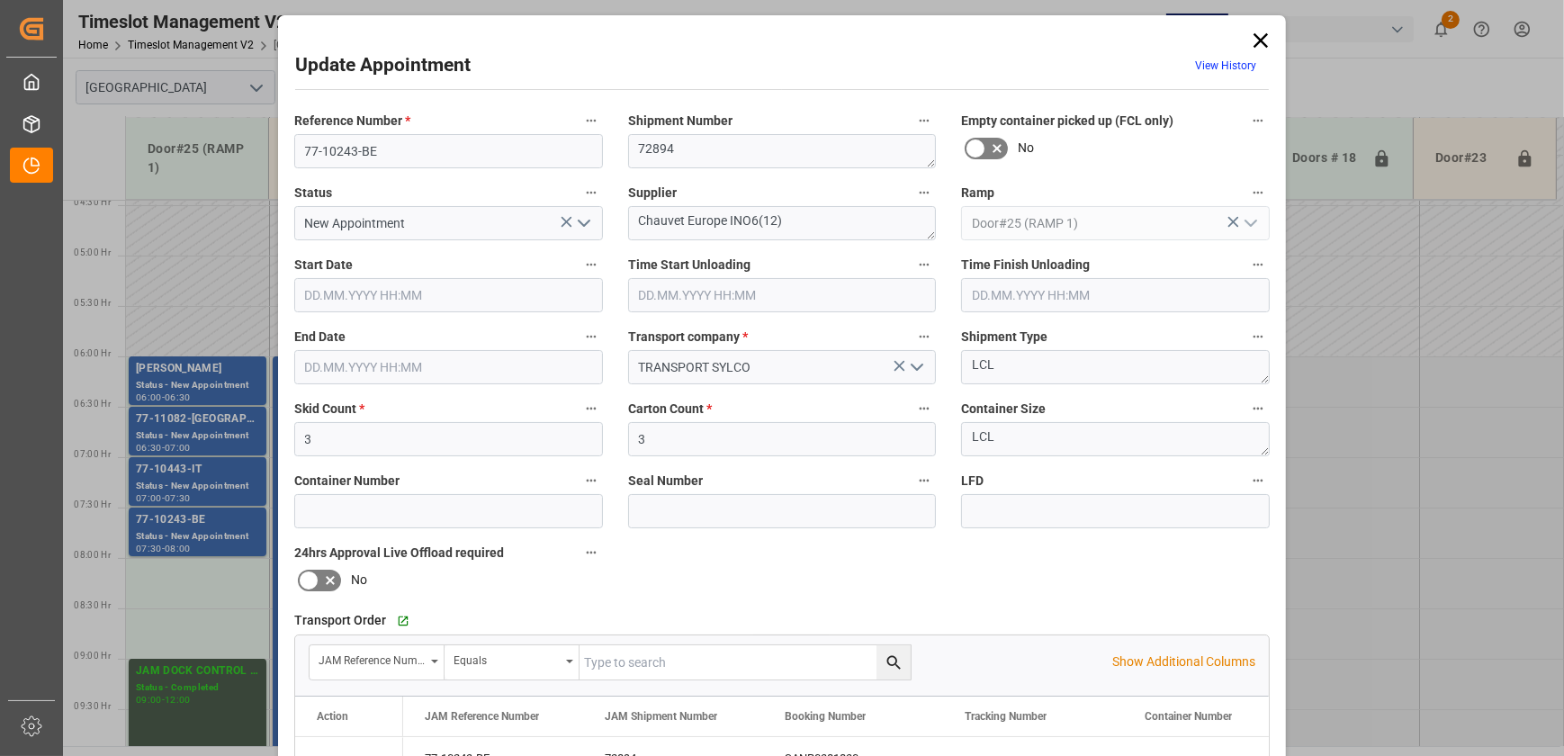
type input "[DATE] 07:30"
type input "29.09.2025 08:00"
type input "26.09.2025 18:46"
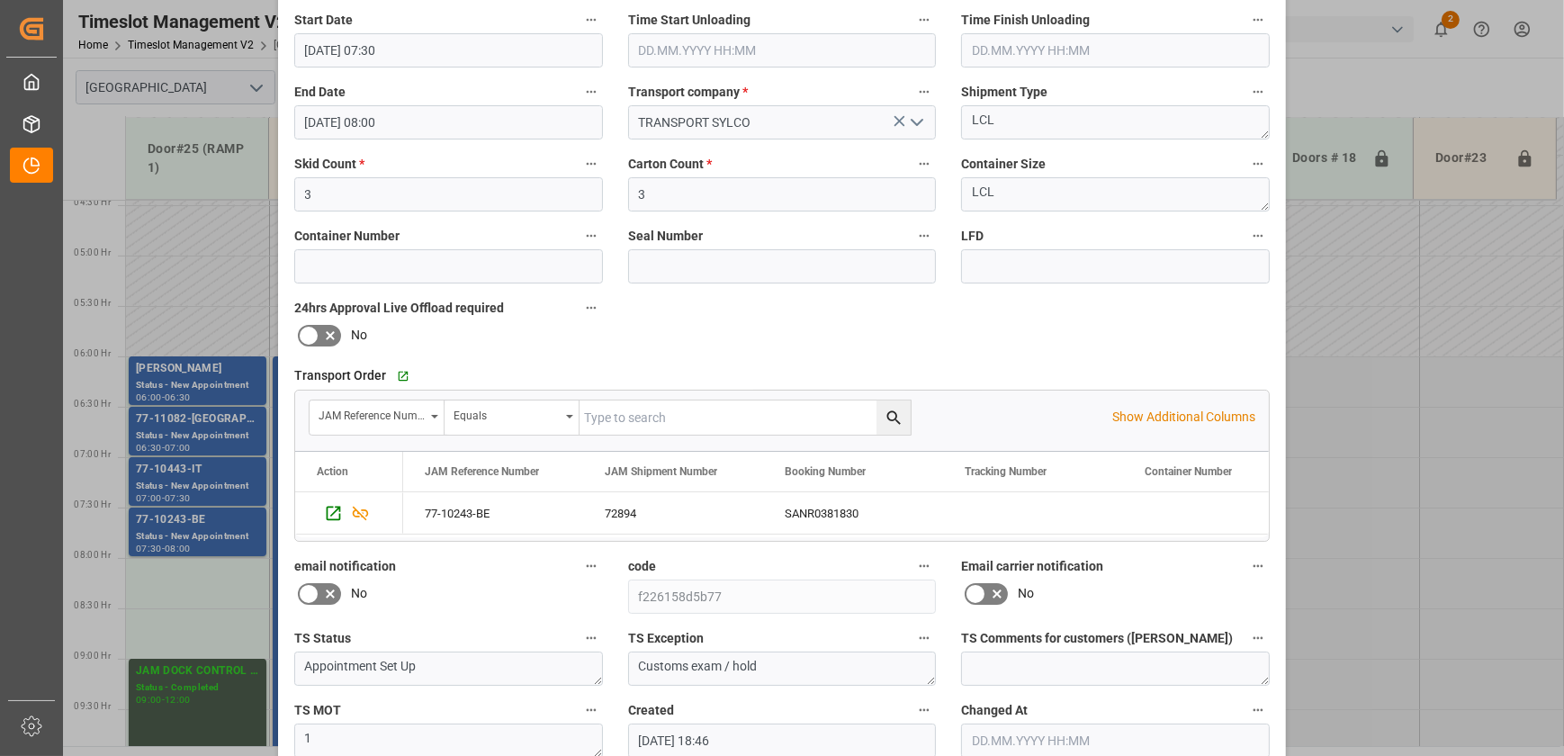
scroll to position [0, 0]
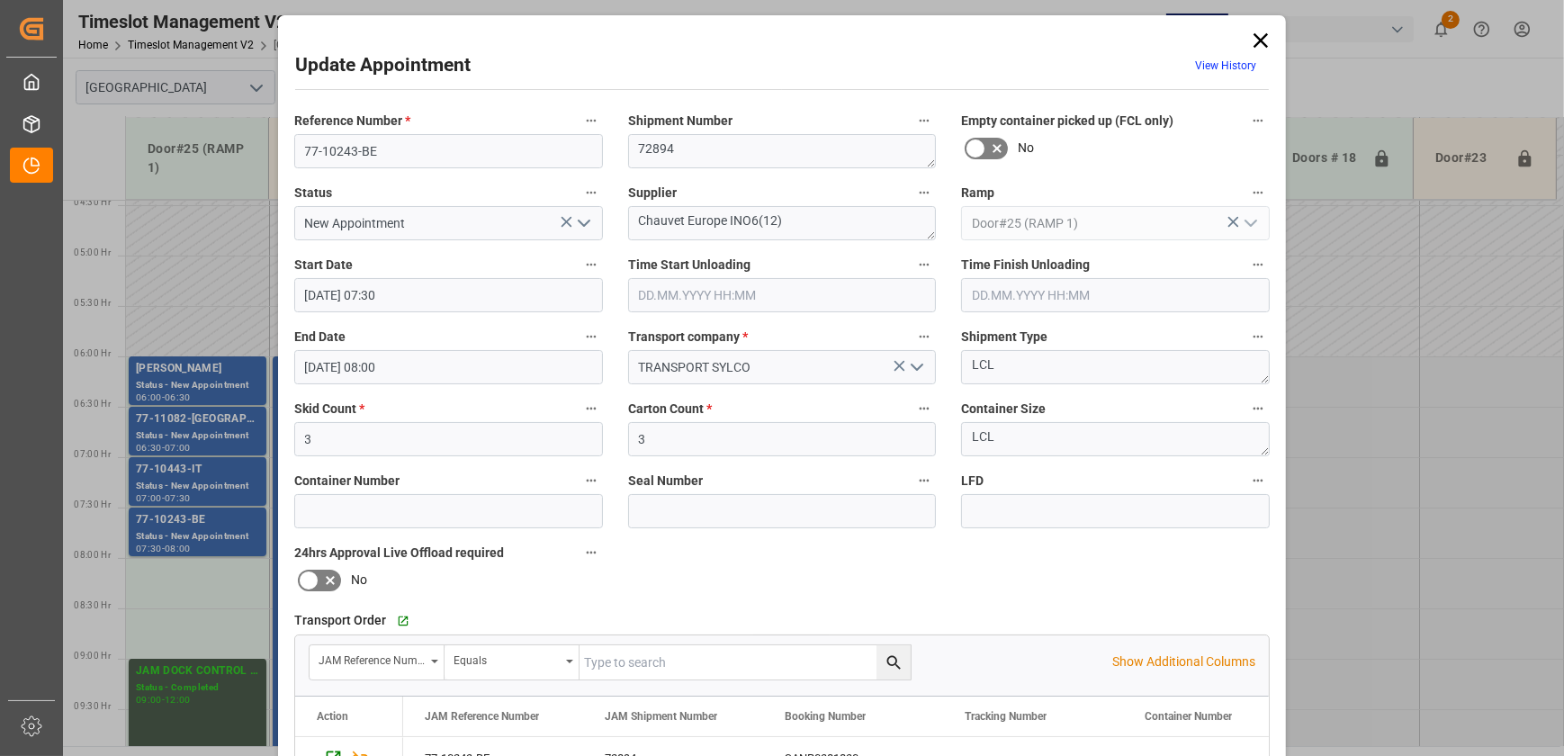
click at [1260, 40] on icon at bounding box center [1260, 40] width 25 height 25
